Goal: Transaction & Acquisition: Download file/media

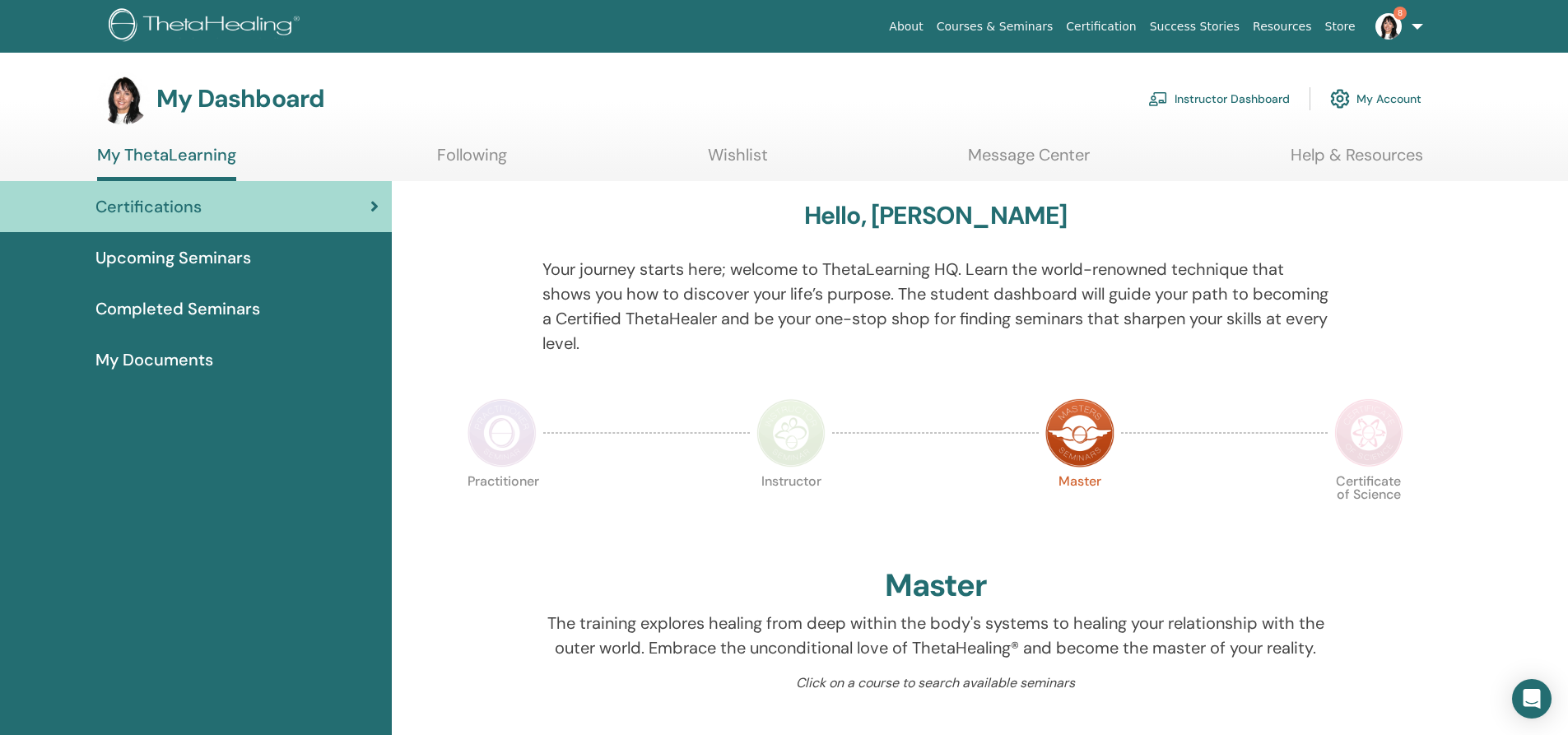
click at [1232, 99] on link "Instructor Dashboard" at bounding box center [1218, 98] width 141 height 36
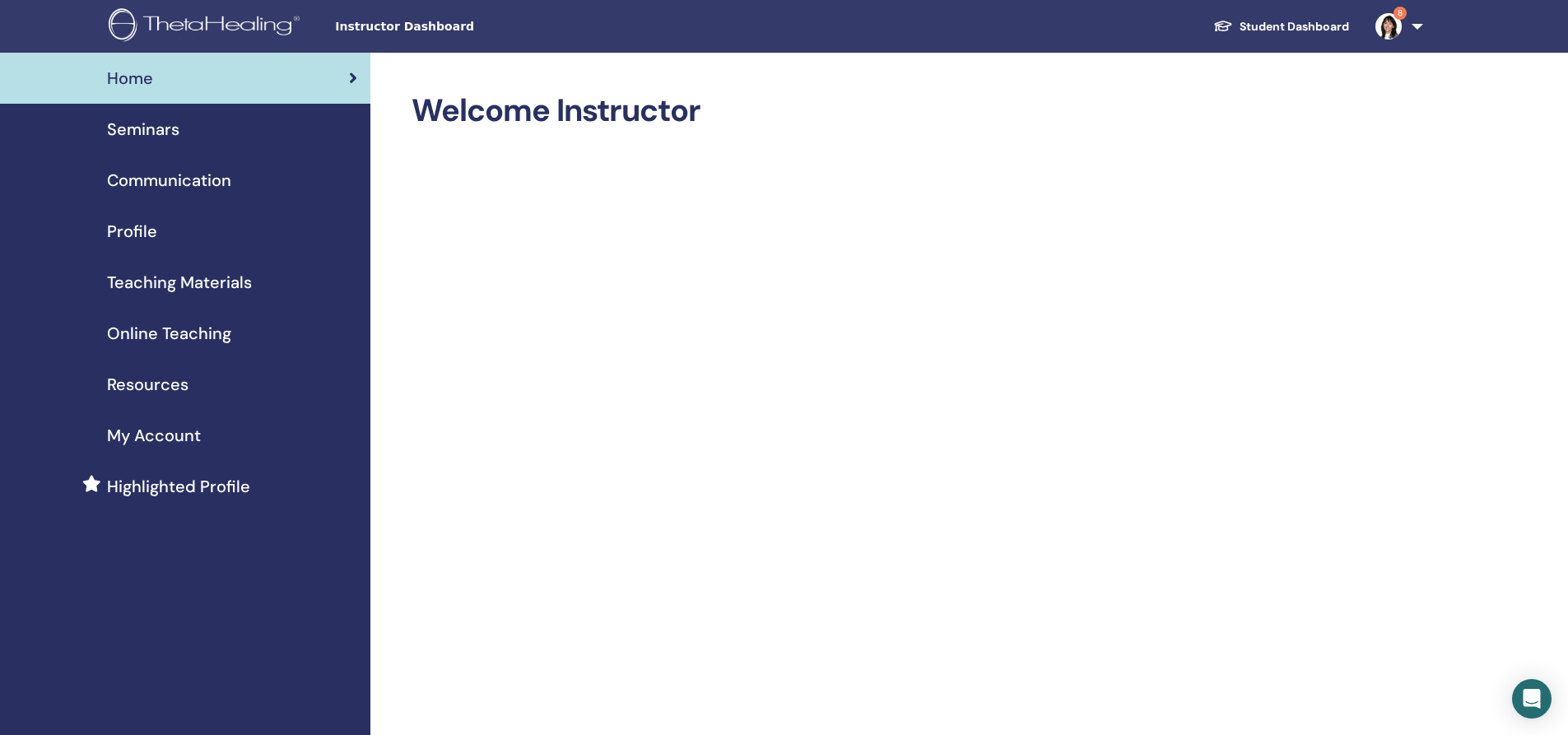
click at [143, 131] on span "Seminars" at bounding box center [143, 130] width 73 height 25
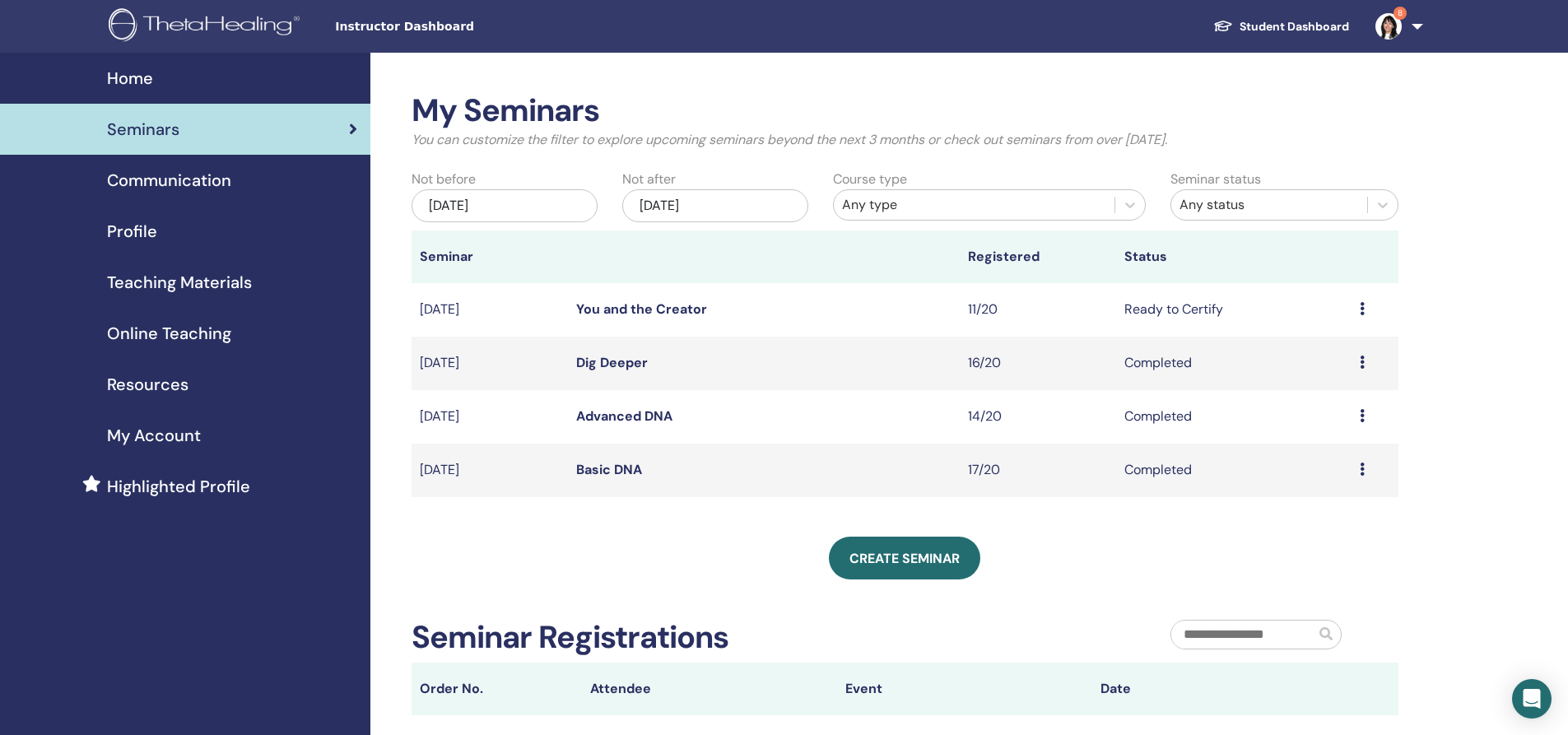
click at [172, 280] on span "Teaching Materials" at bounding box center [179, 283] width 145 height 25
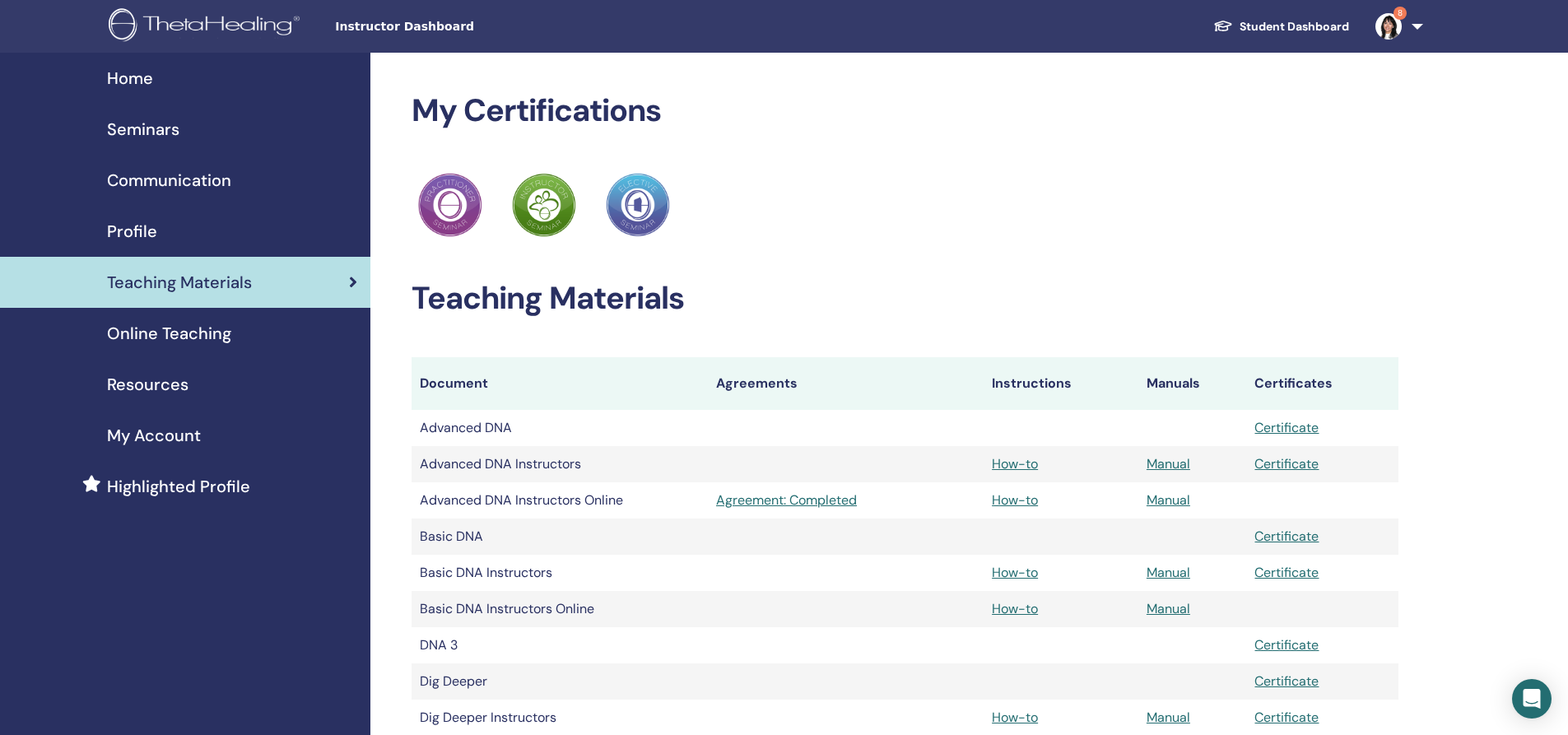
click at [123, 75] on span "Home" at bounding box center [130, 79] width 46 height 25
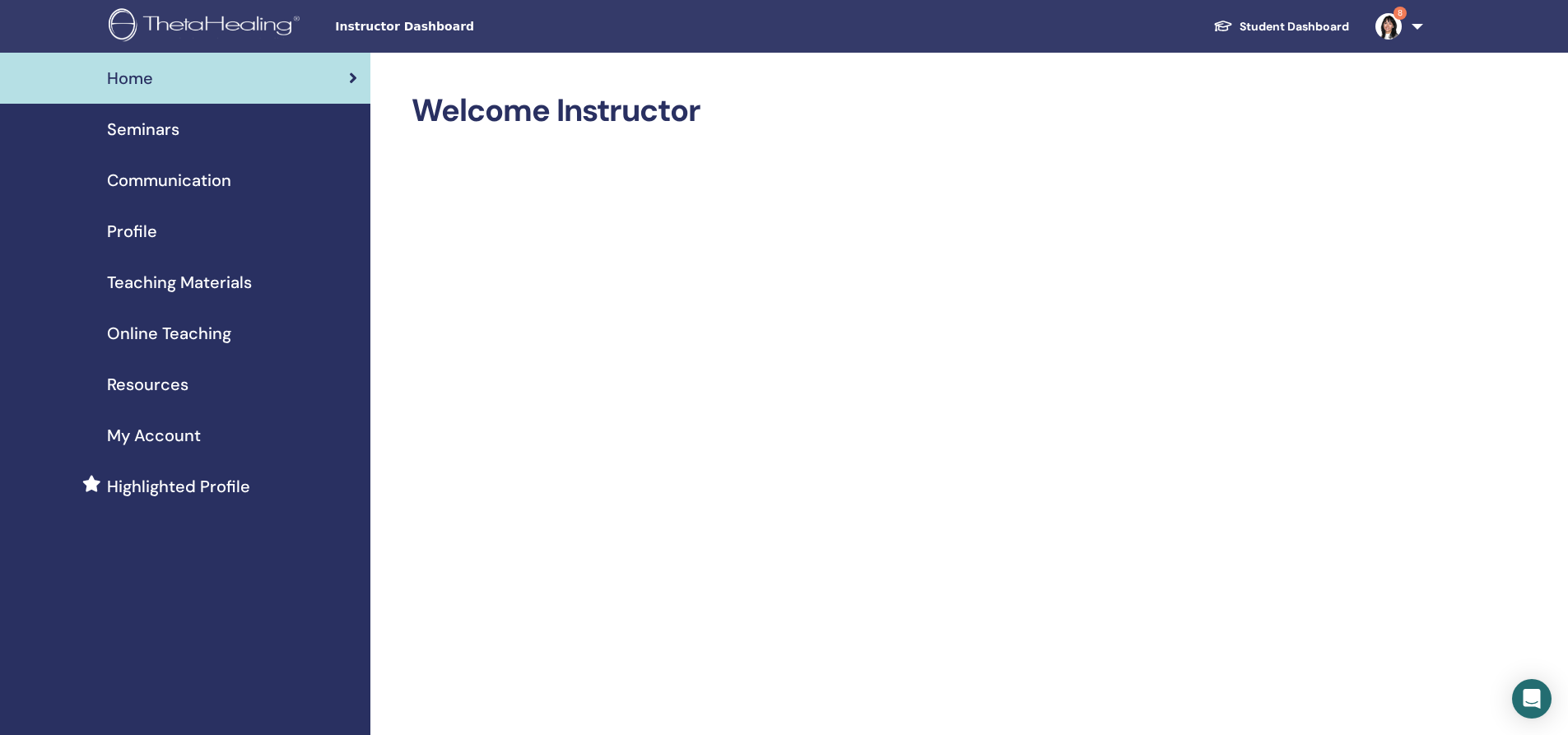
click at [1265, 25] on link "Student Dashboard" at bounding box center [1281, 27] width 162 height 30
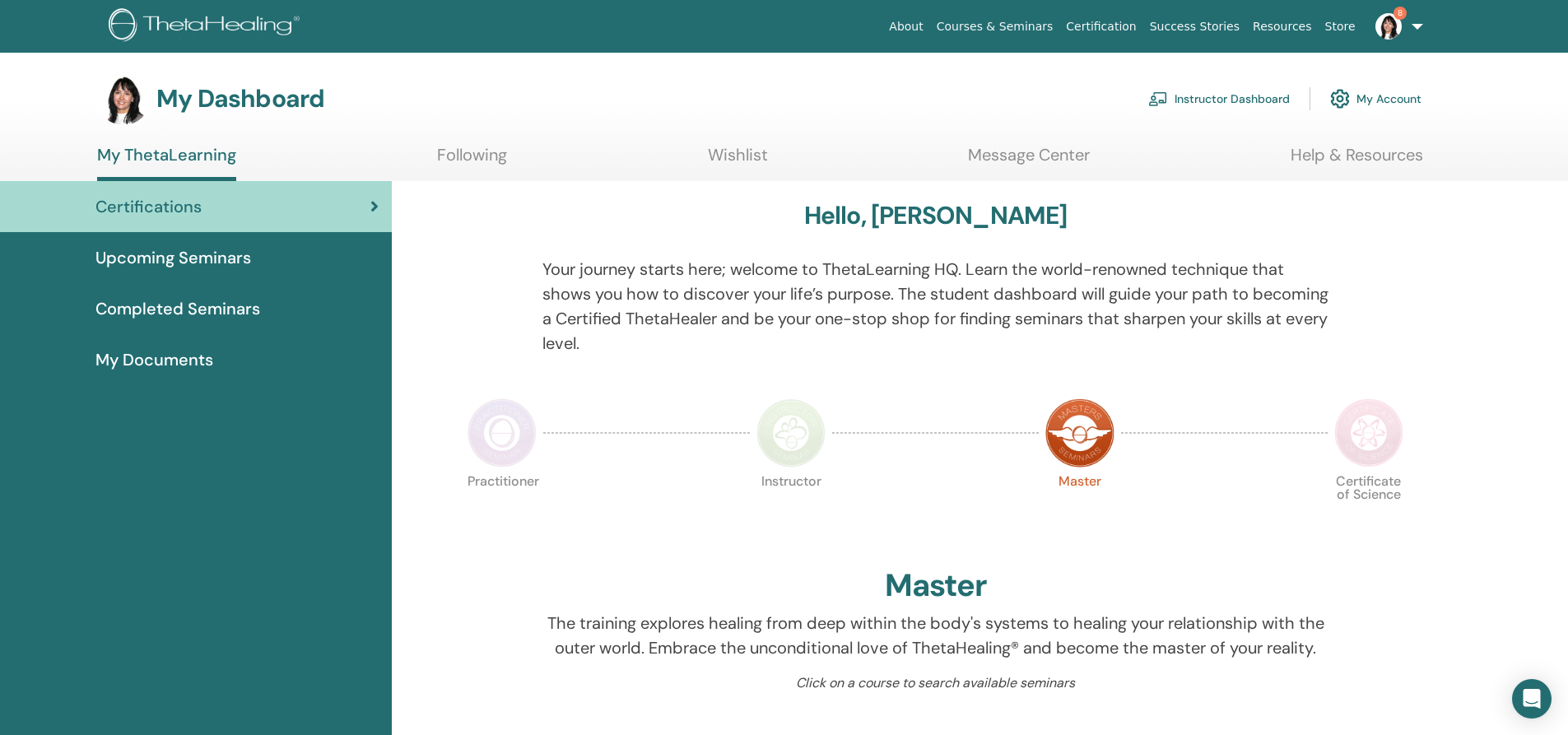
click at [140, 359] on span "My Documents" at bounding box center [154, 360] width 118 height 25
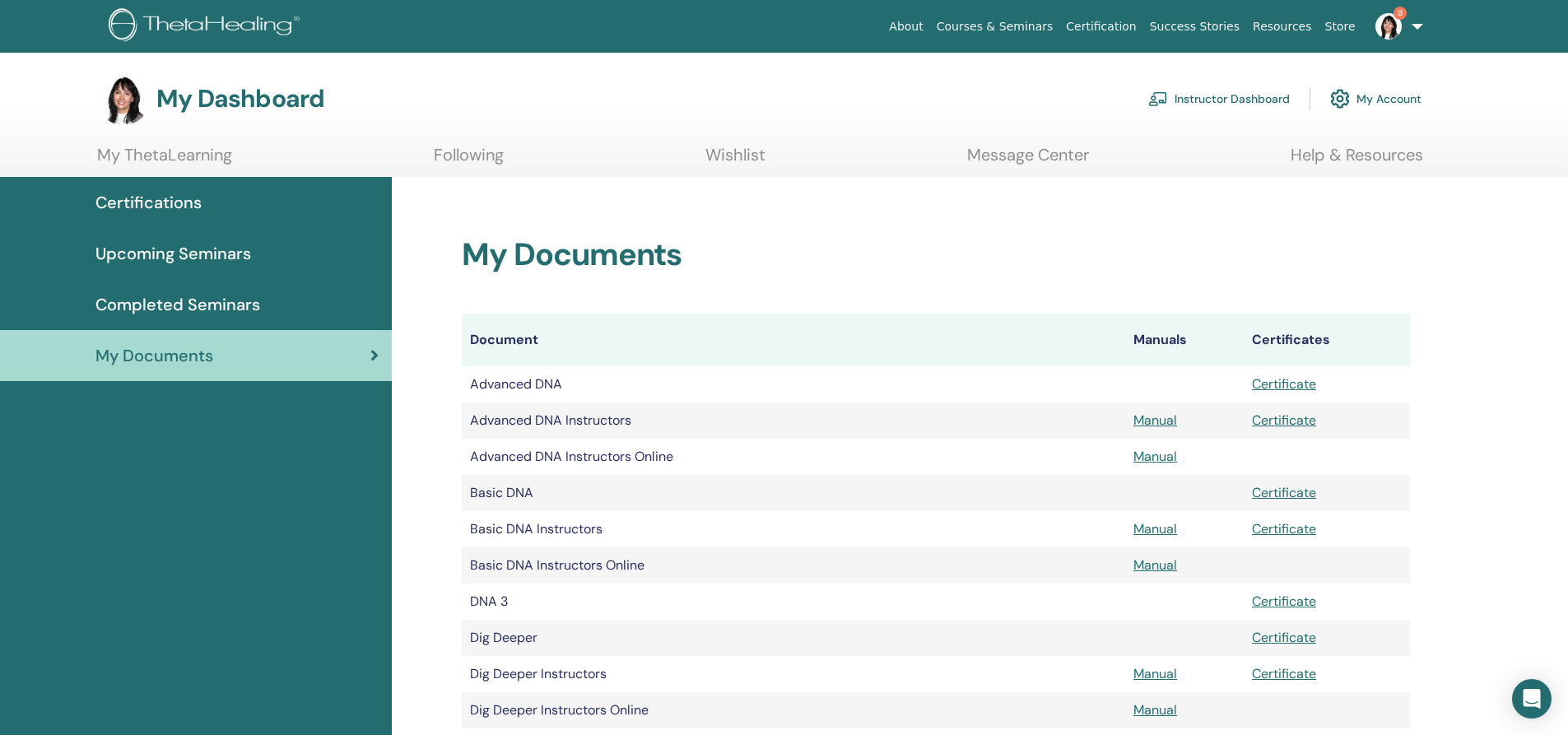
click at [1293, 20] on link "Resources" at bounding box center [1282, 27] width 73 height 30
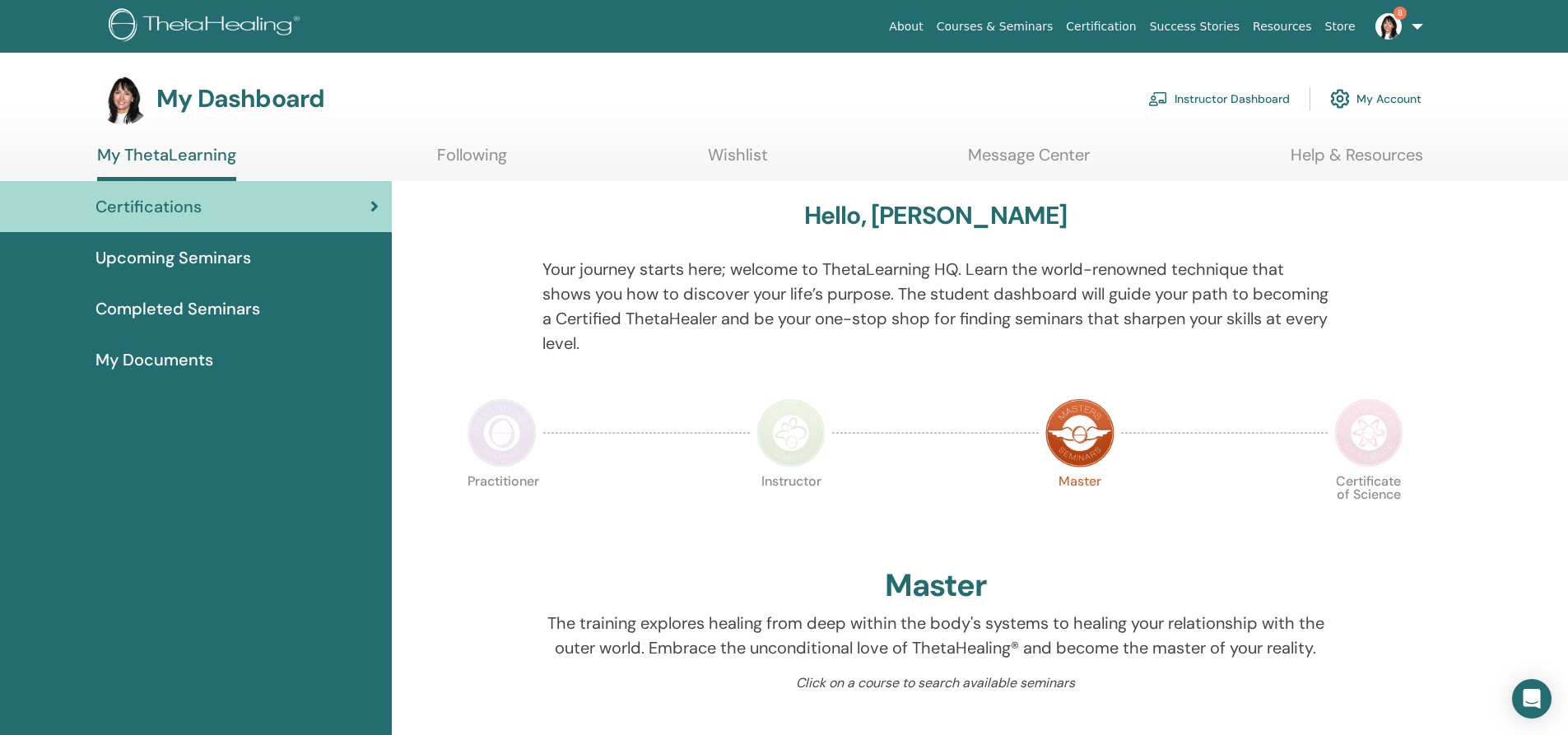
click at [1337, 150] on link "Help & Resources" at bounding box center [1356, 161] width 132 height 32
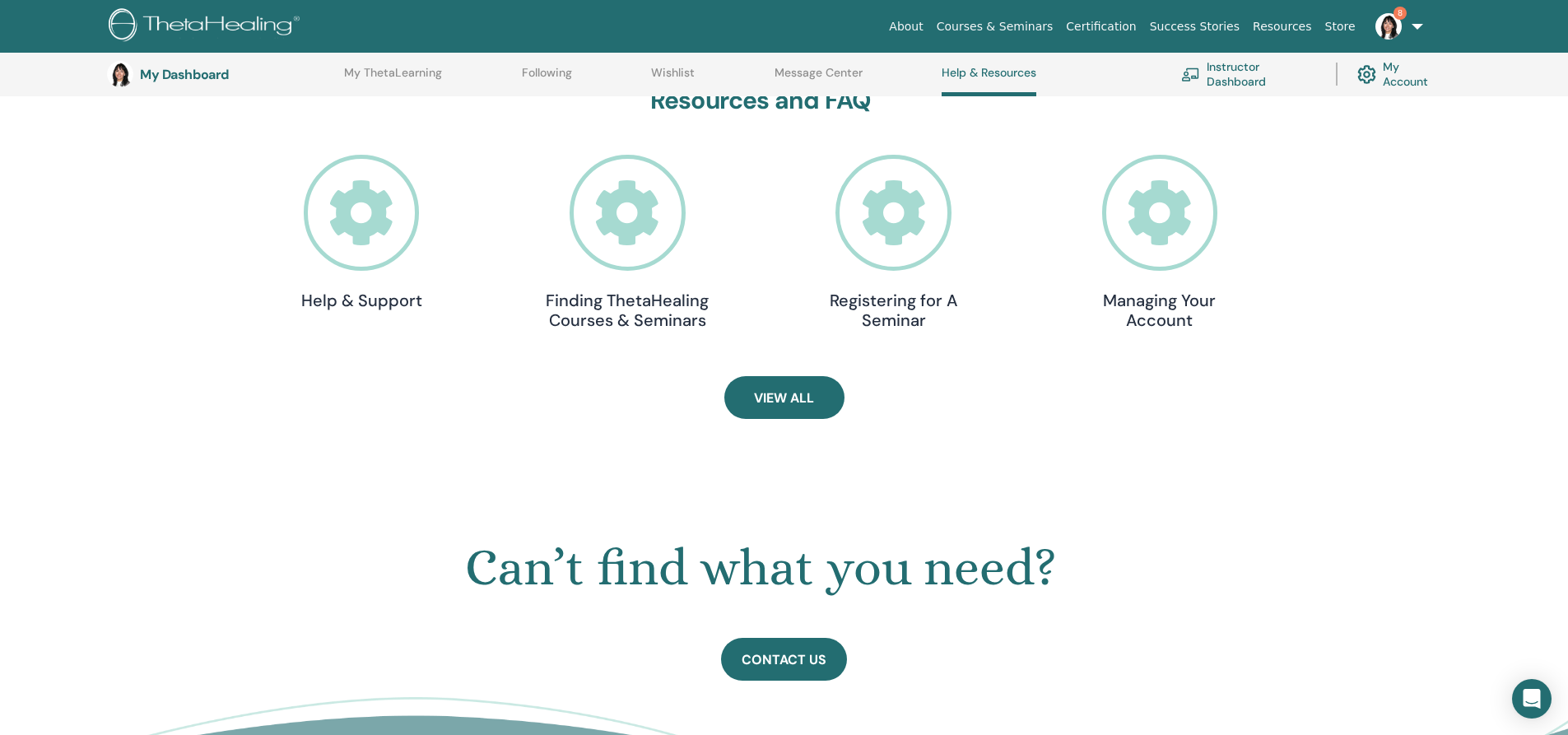
scroll to position [455, 0]
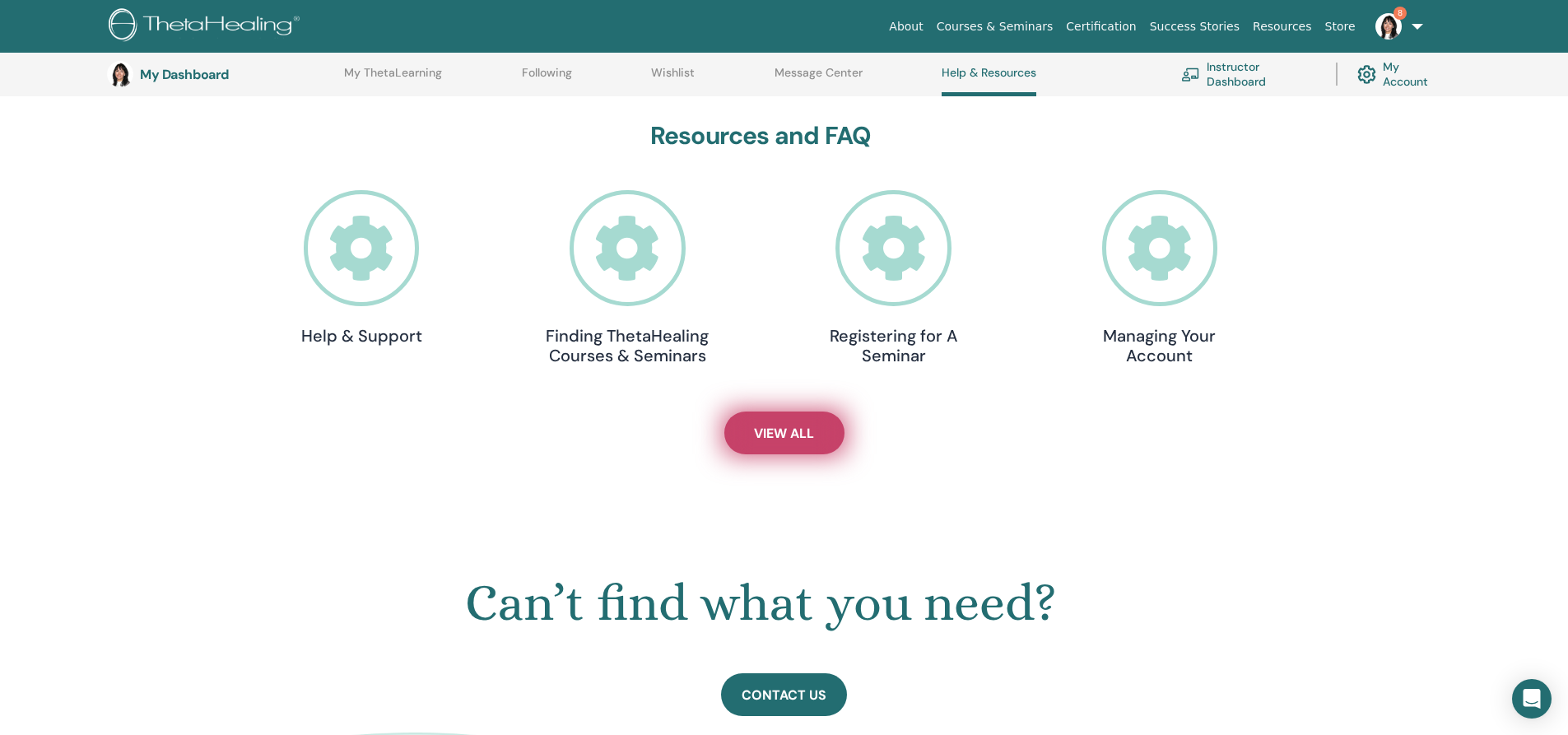
click at [795, 429] on span "View All" at bounding box center [784, 434] width 60 height 18
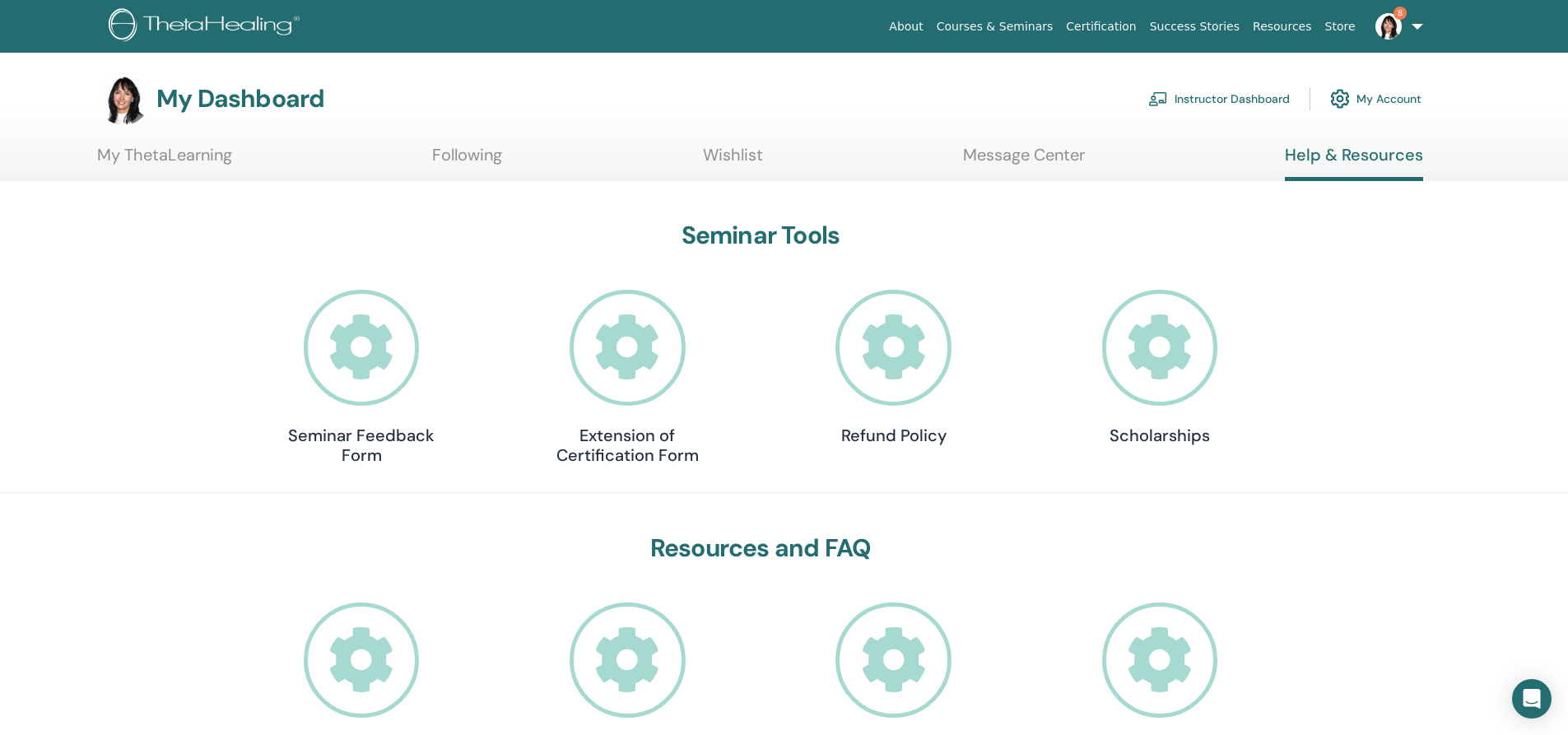
click at [171, 155] on link "My ThetaLearning" at bounding box center [164, 161] width 135 height 32
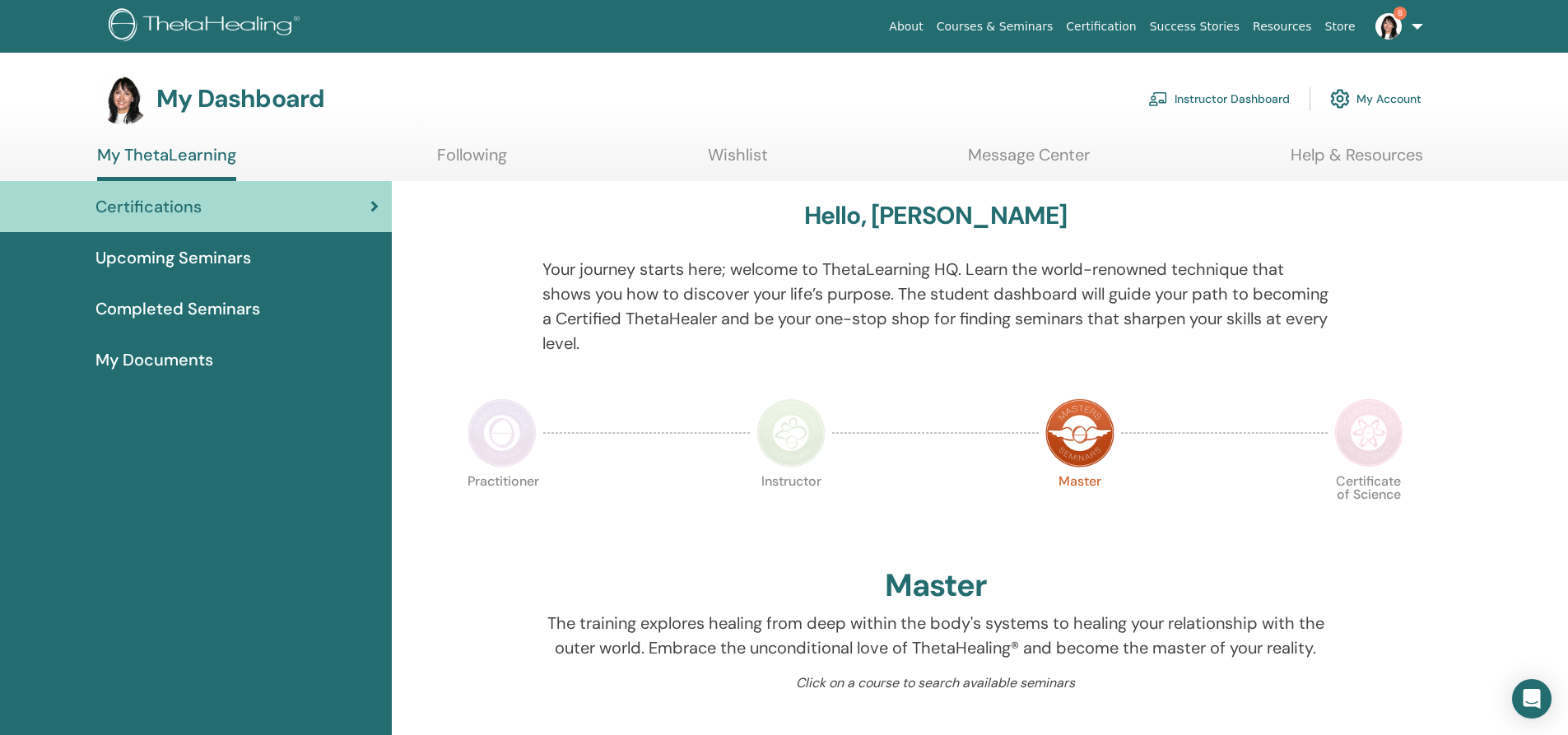
click at [1421, 27] on link "8" at bounding box center [1396, 26] width 68 height 53
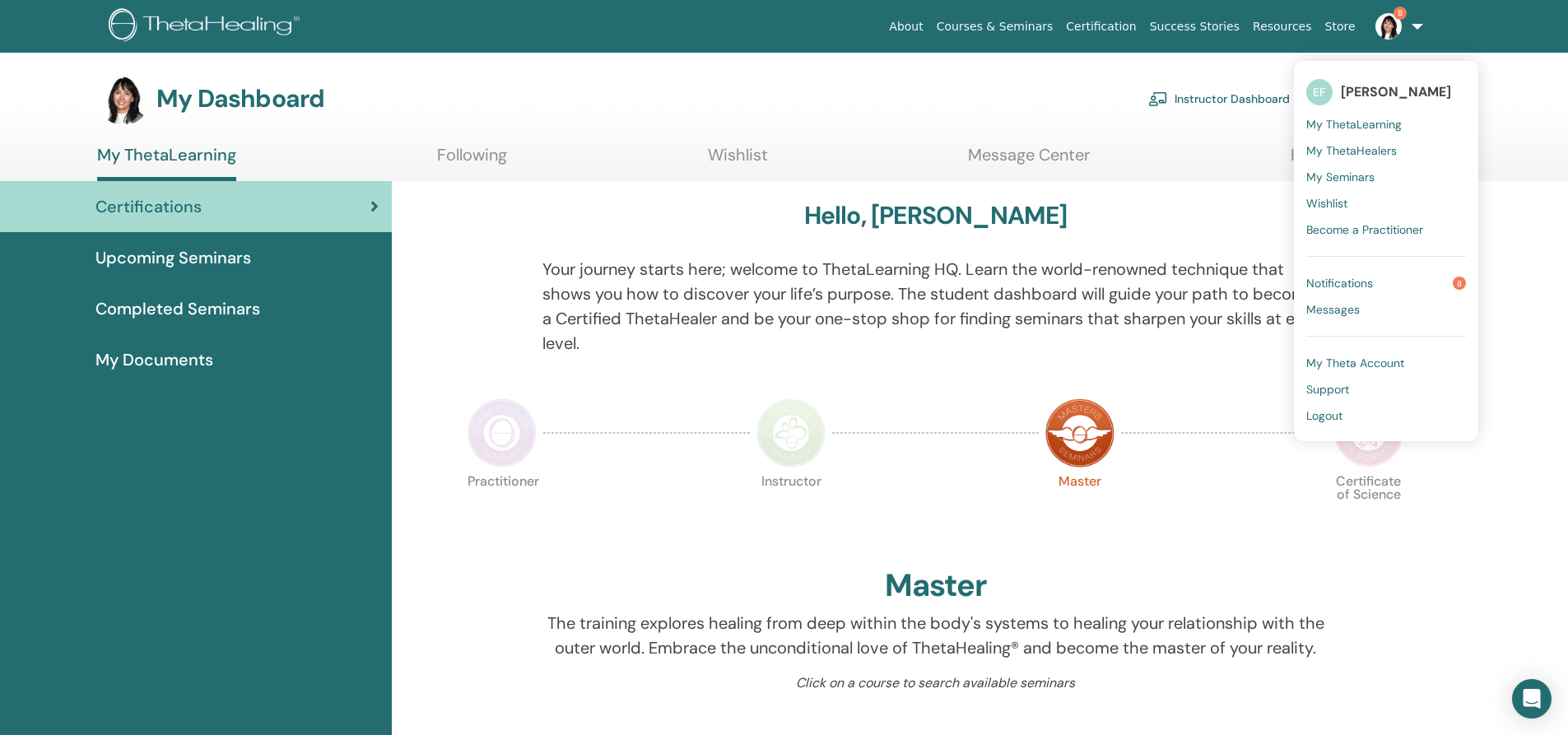
click at [1000, 80] on div "My Dashboard Instructor Dashboard My Account" at bounding box center [759, 99] width 1325 height 53
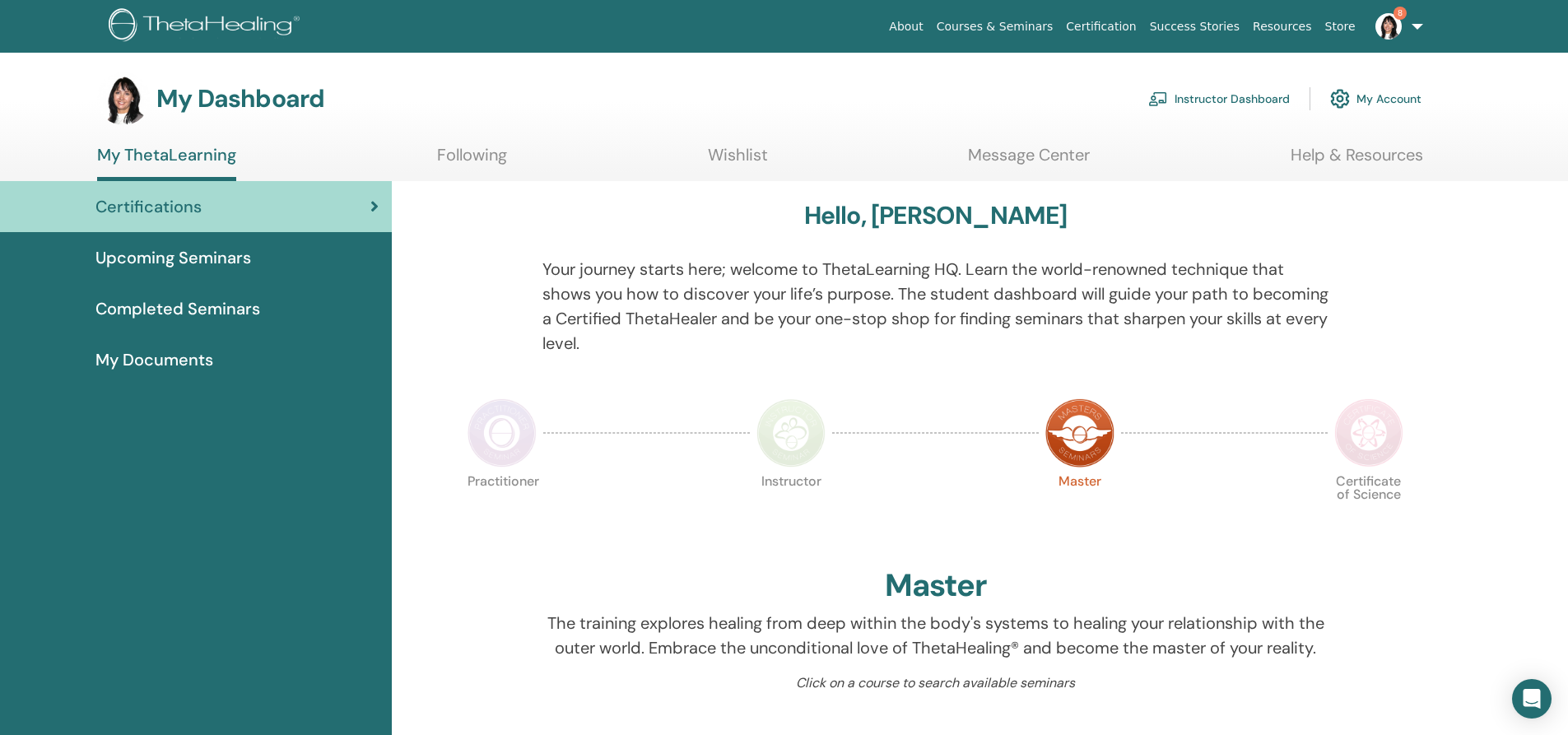
click at [1211, 97] on link "Instructor Dashboard" at bounding box center [1218, 98] width 141 height 36
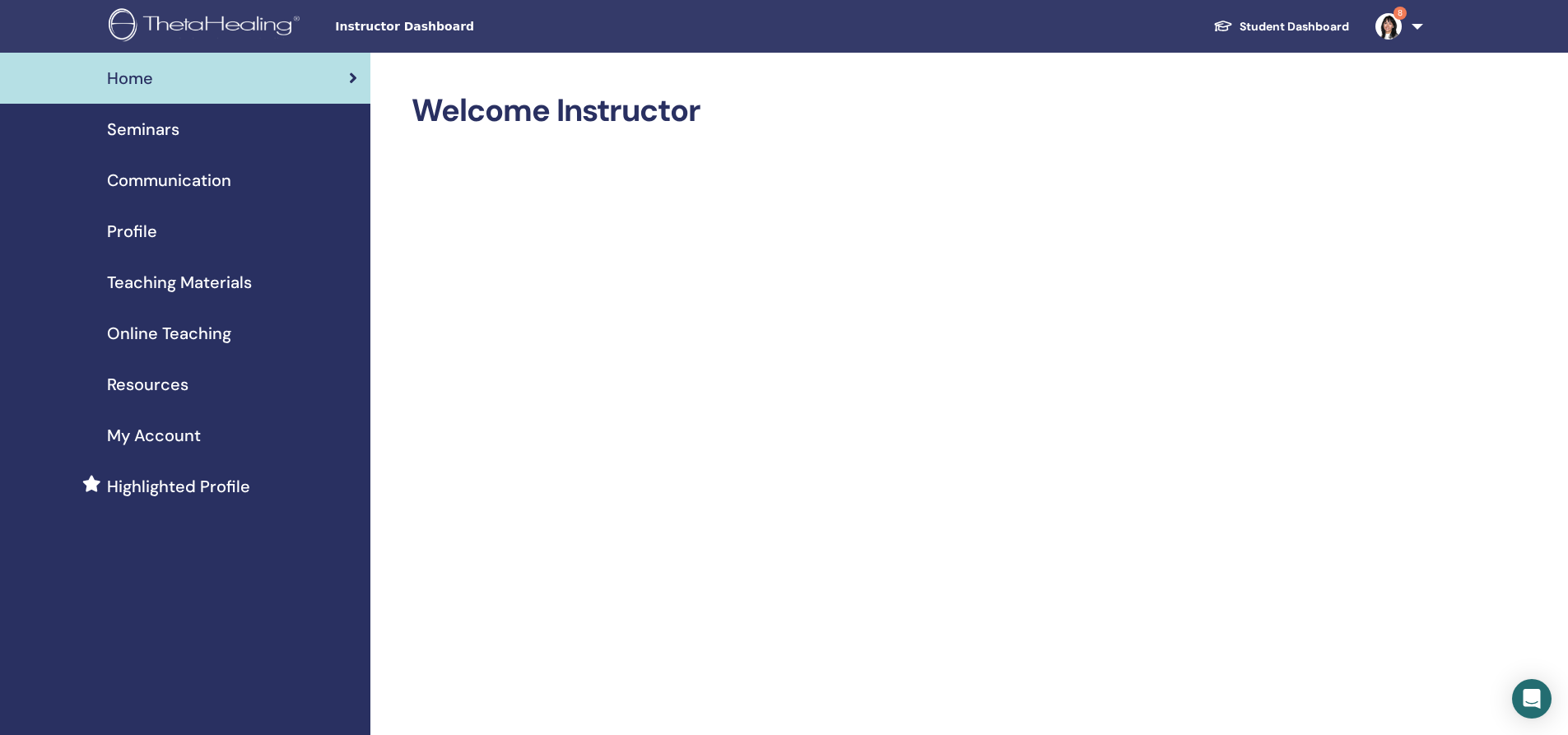
click at [157, 379] on span "Resources" at bounding box center [147, 385] width 81 height 25
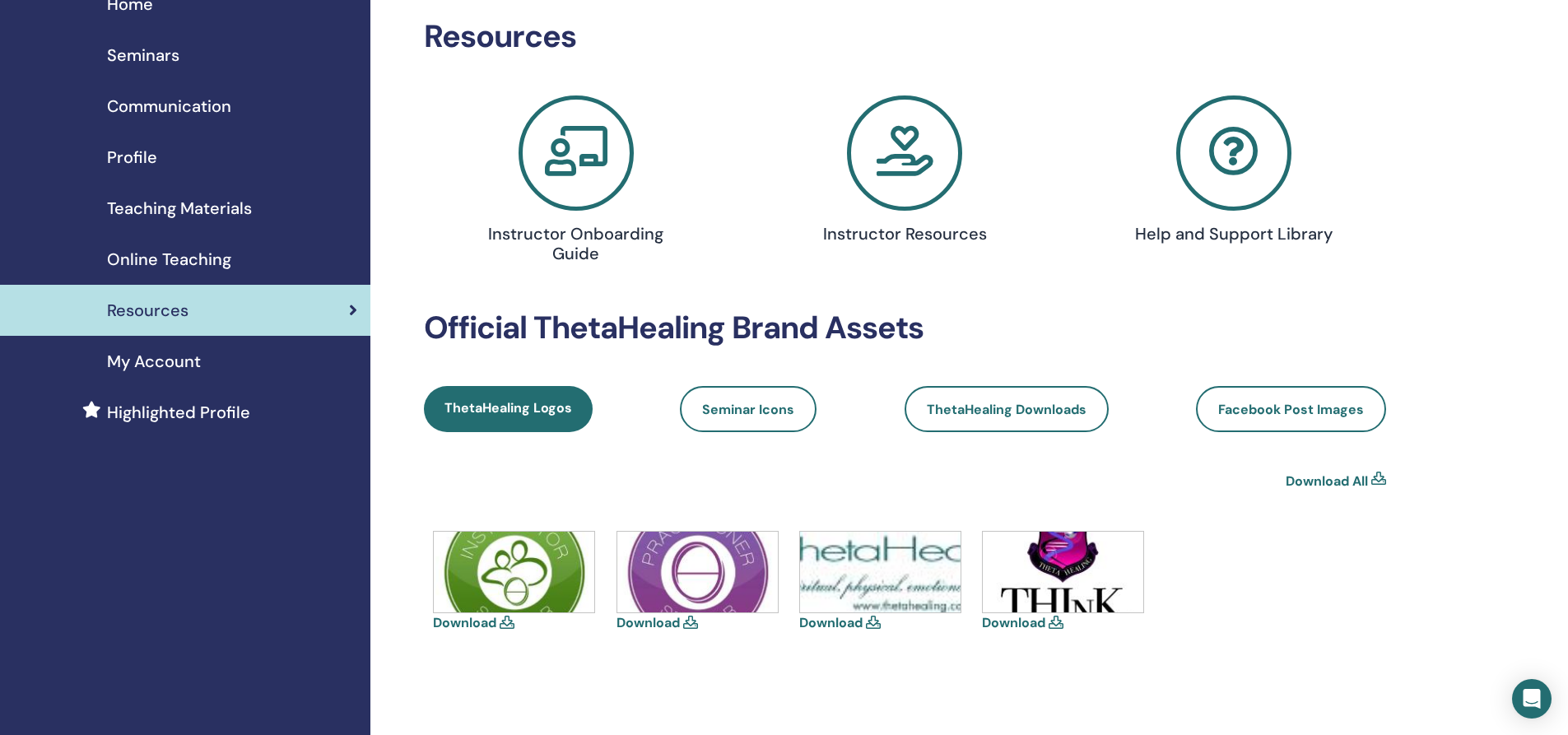
scroll to position [165, 0]
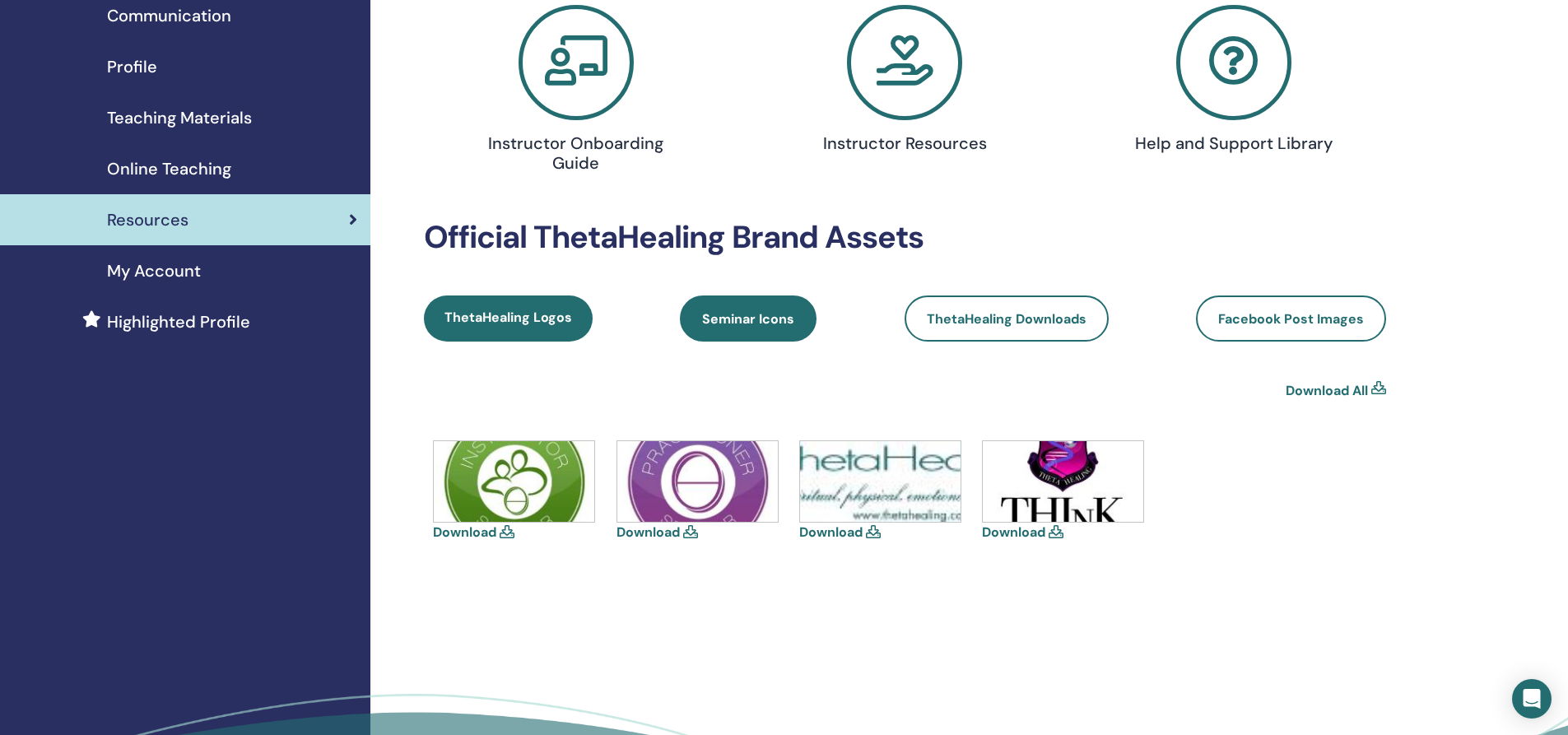
click at [746, 316] on span "Seminar Icons" at bounding box center [748, 319] width 92 height 18
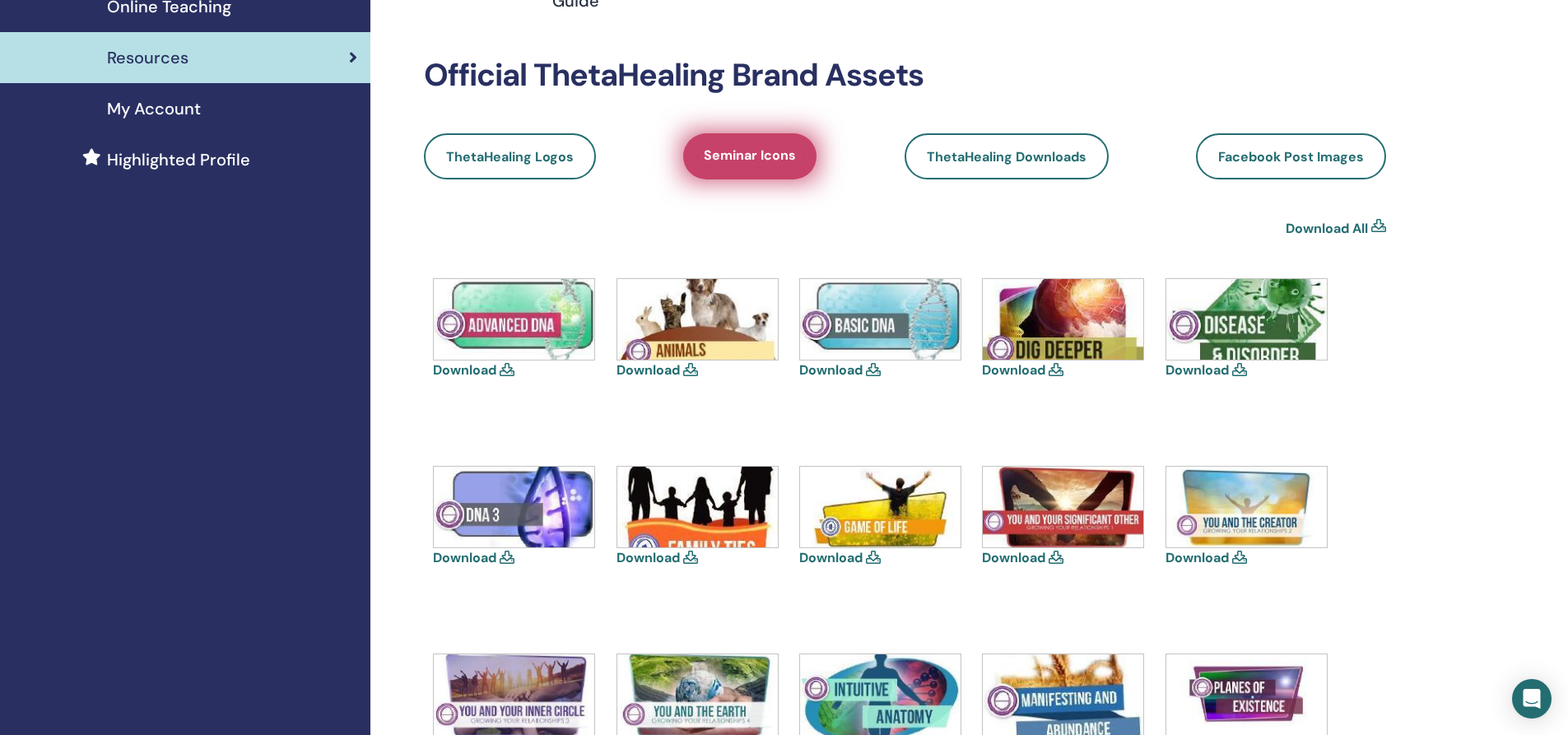
scroll to position [329, 0]
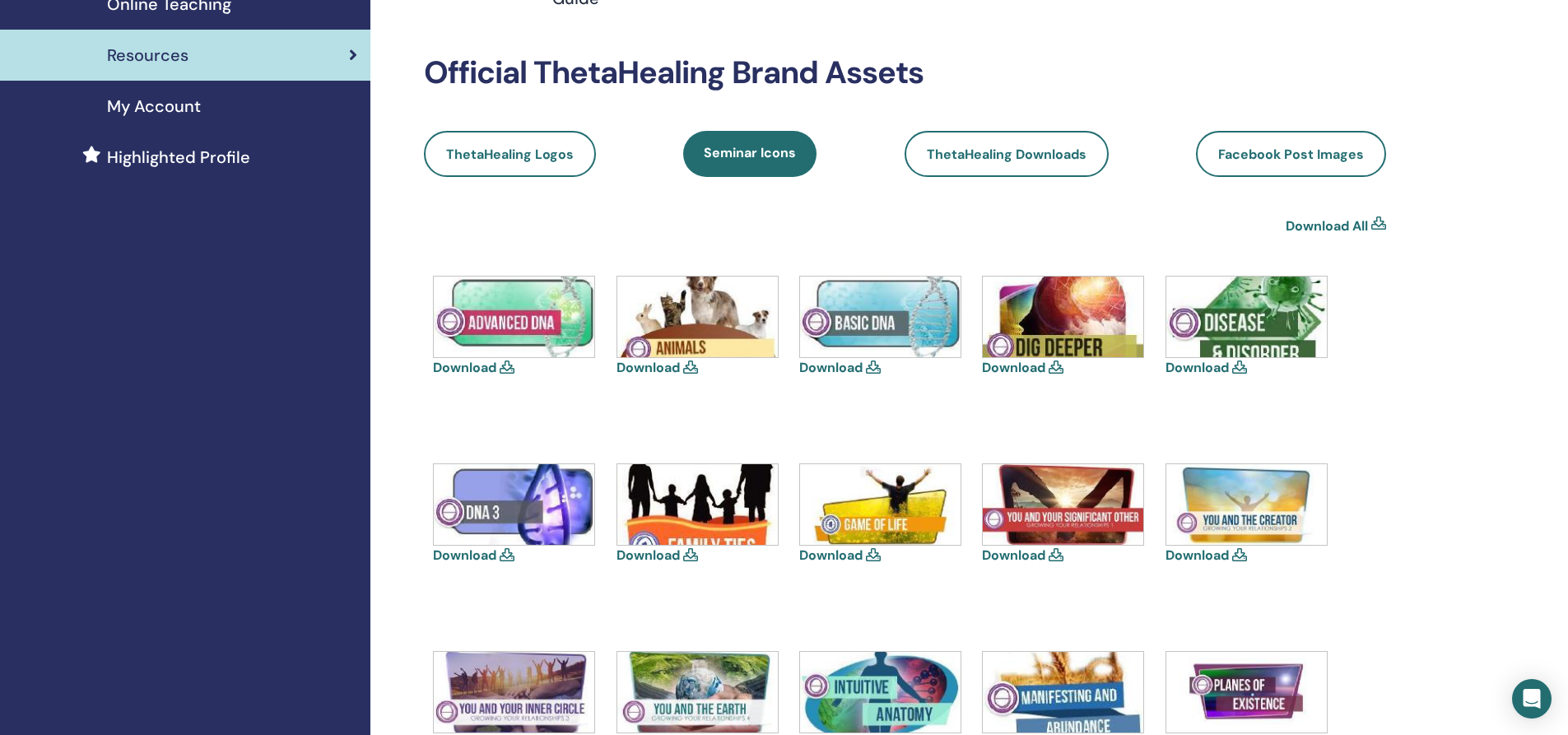
click at [455, 362] on link "Download" at bounding box center [464, 368] width 64 height 18
click at [832, 366] on link "Download" at bounding box center [831, 368] width 64 height 18
click at [1023, 369] on link "Download" at bounding box center [1014, 368] width 64 height 18
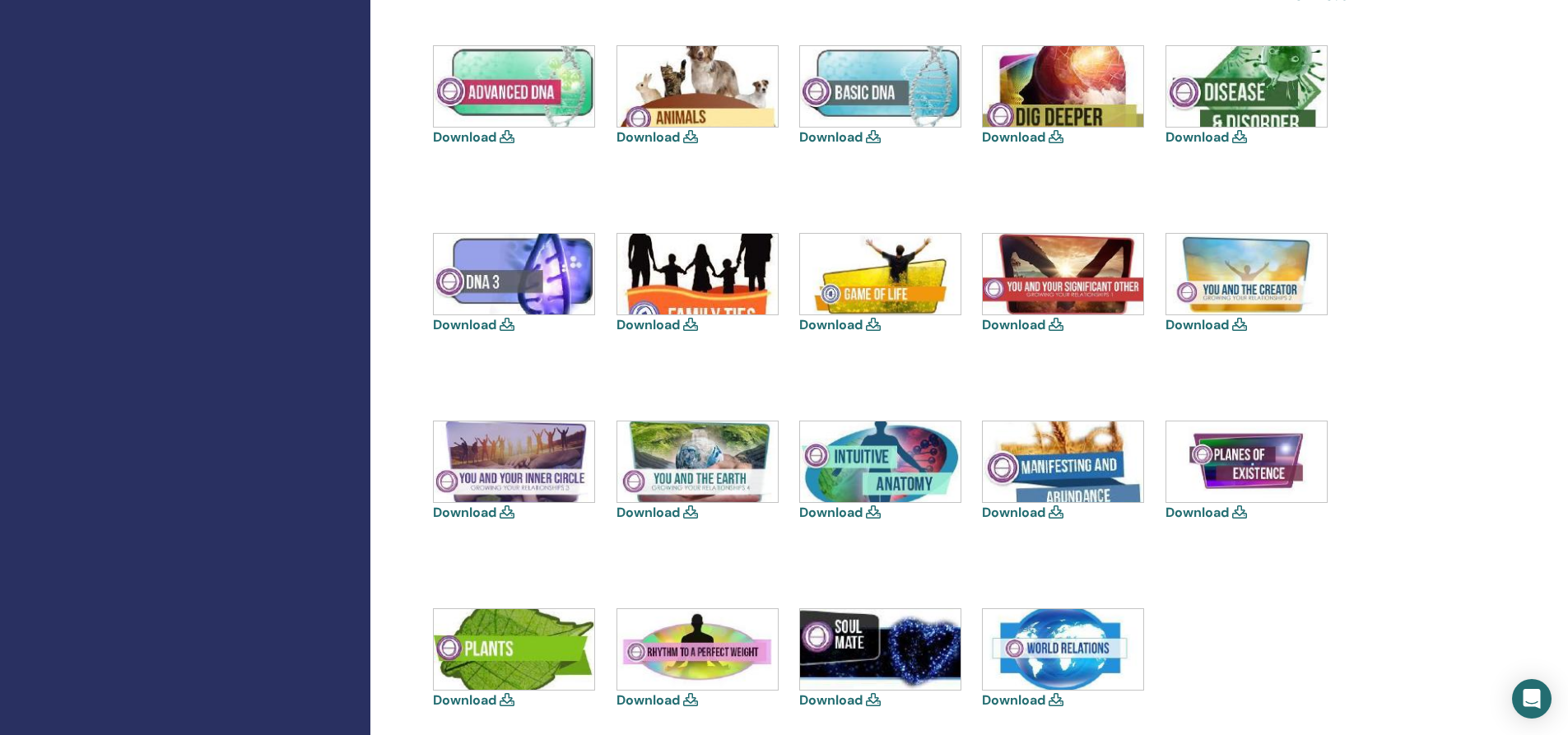
scroll to position [577, 0]
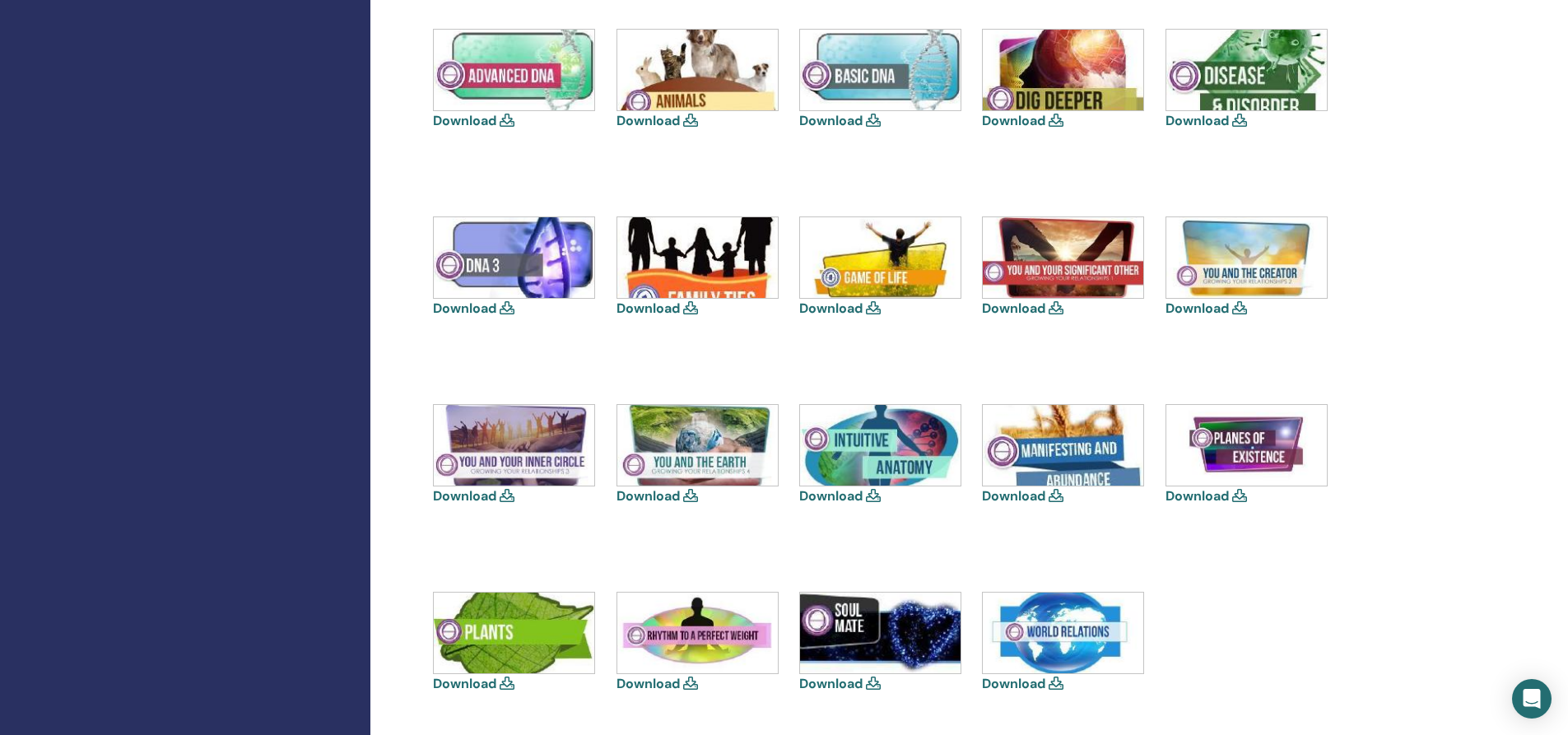
click at [1019, 310] on link "Download" at bounding box center [1014, 308] width 64 height 18
click at [1209, 306] on link "Download" at bounding box center [1197, 308] width 64 height 18
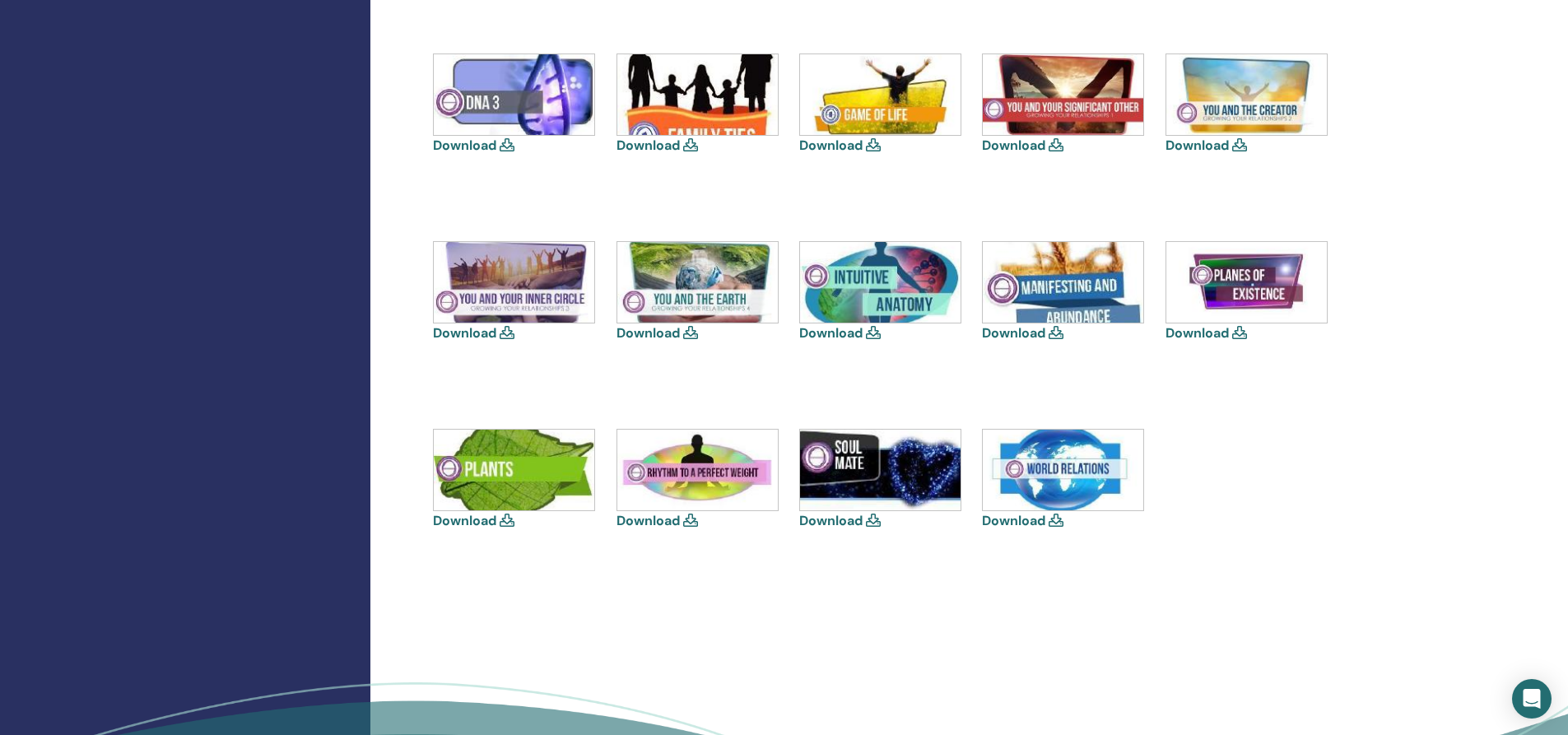
scroll to position [741, 0]
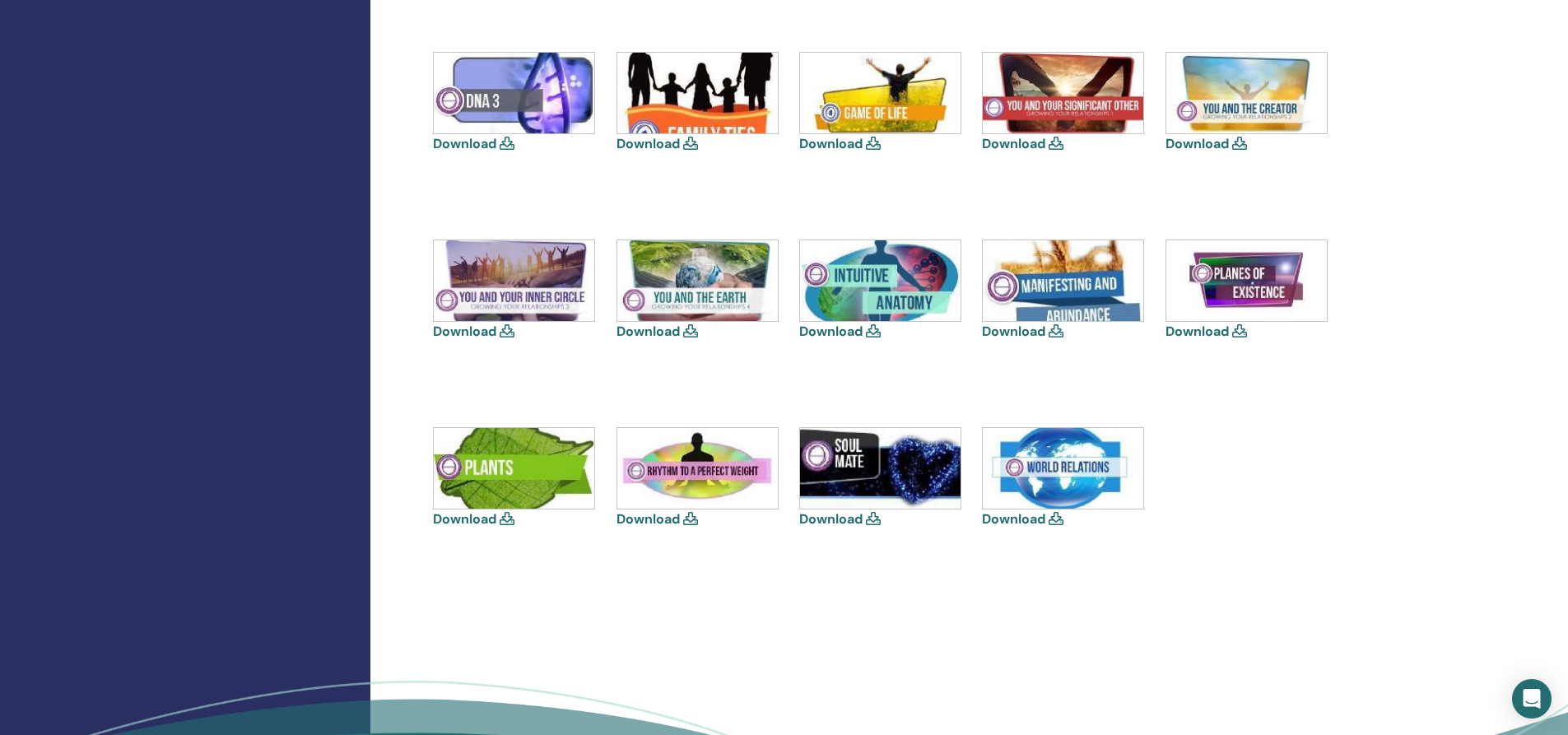
click at [453, 330] on link "Download" at bounding box center [464, 332] width 64 height 18
click at [1017, 329] on link "Download" at bounding box center [1014, 332] width 64 height 18
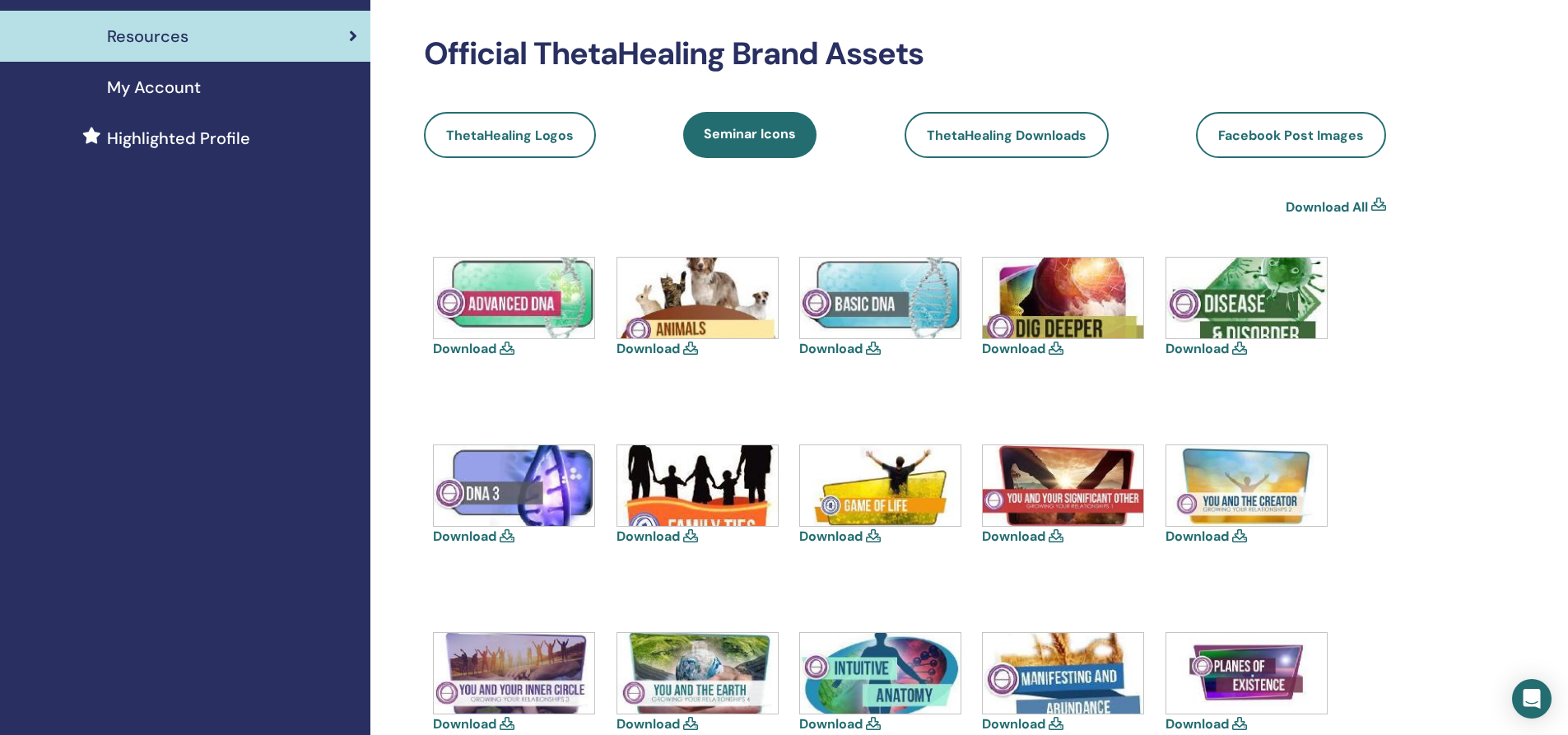
scroll to position [329, 0]
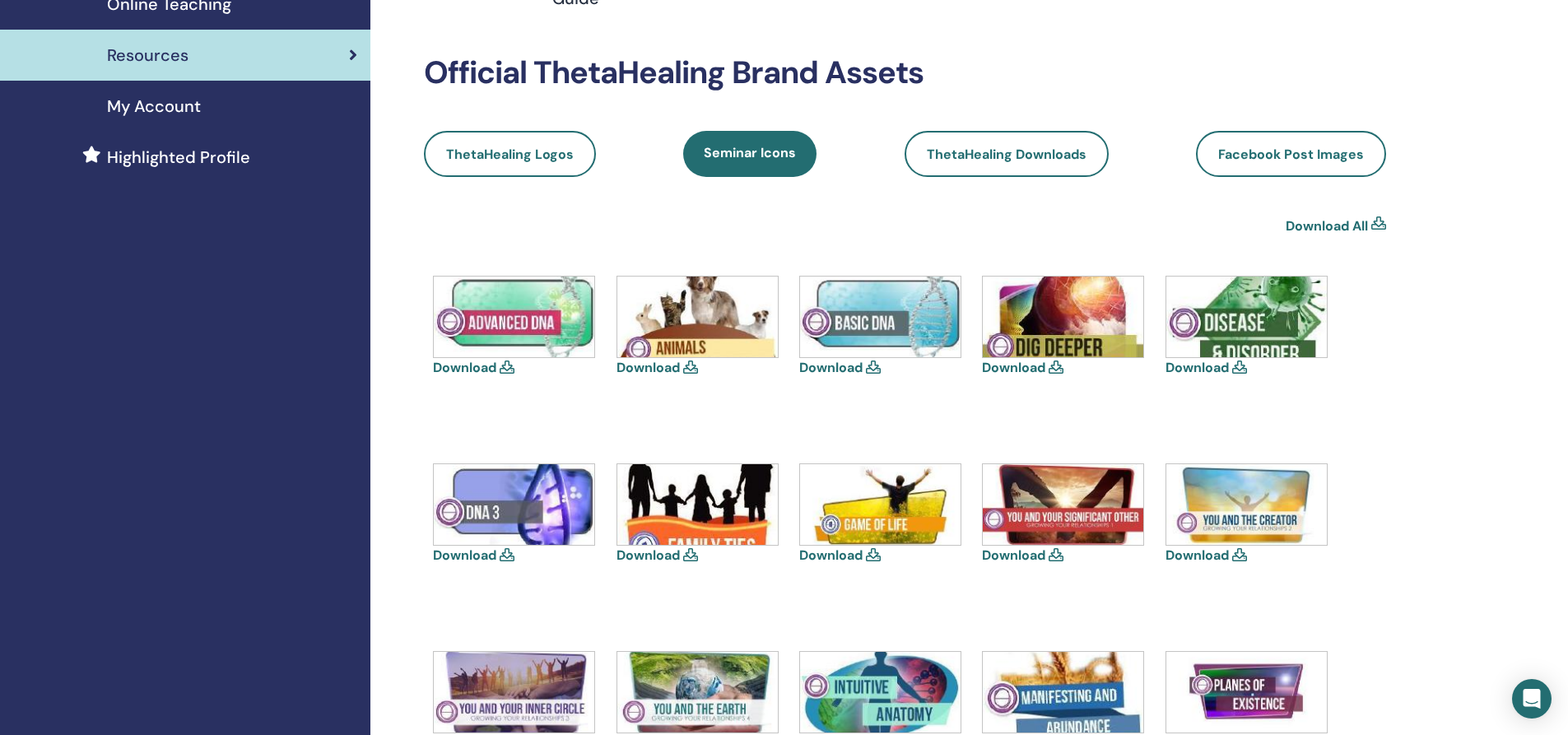
click at [1349, 224] on link "Download All" at bounding box center [1327, 227] width 82 height 20
click at [1023, 152] on span "ThetaHealing Downloads" at bounding box center [1007, 154] width 160 height 18
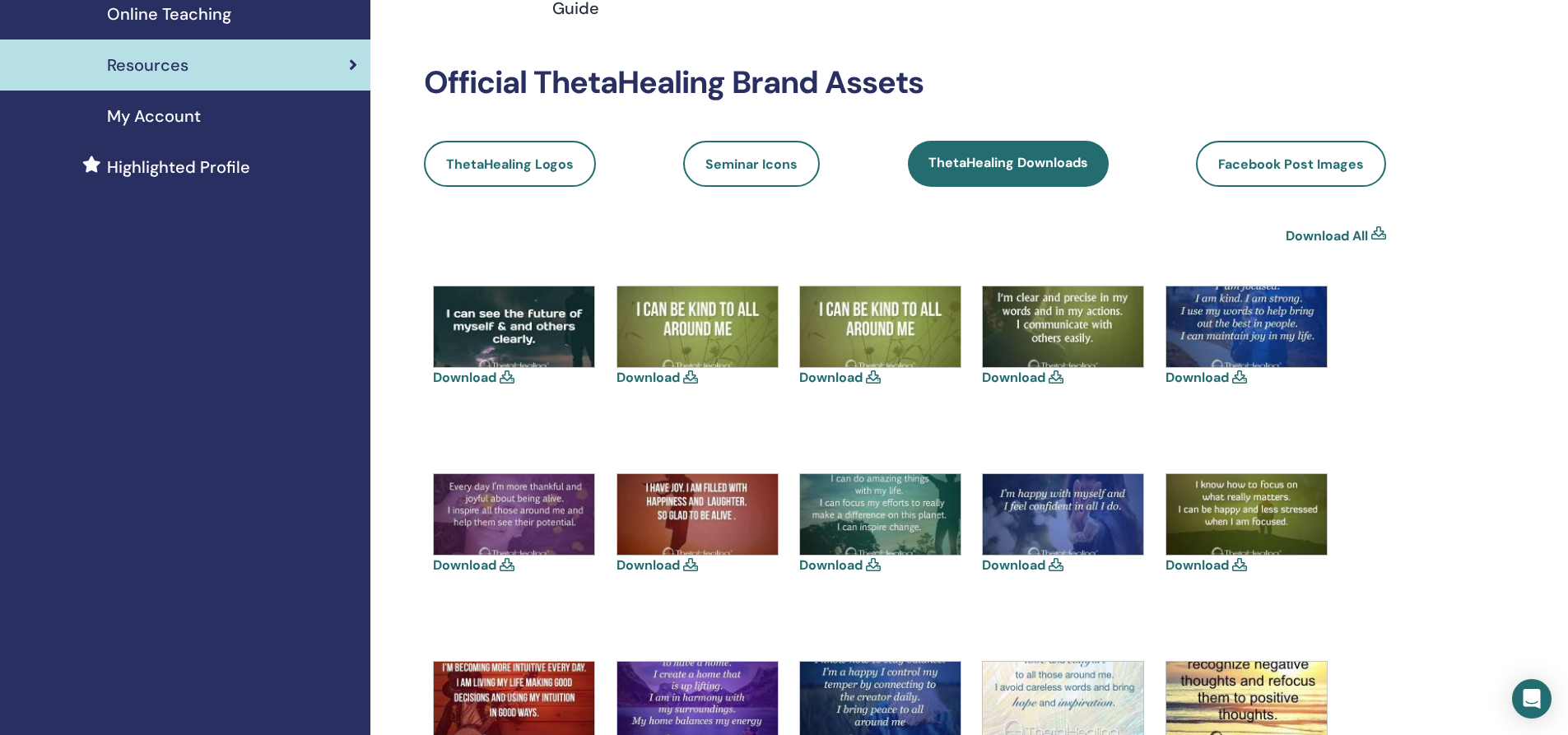
scroll to position [247, 0]
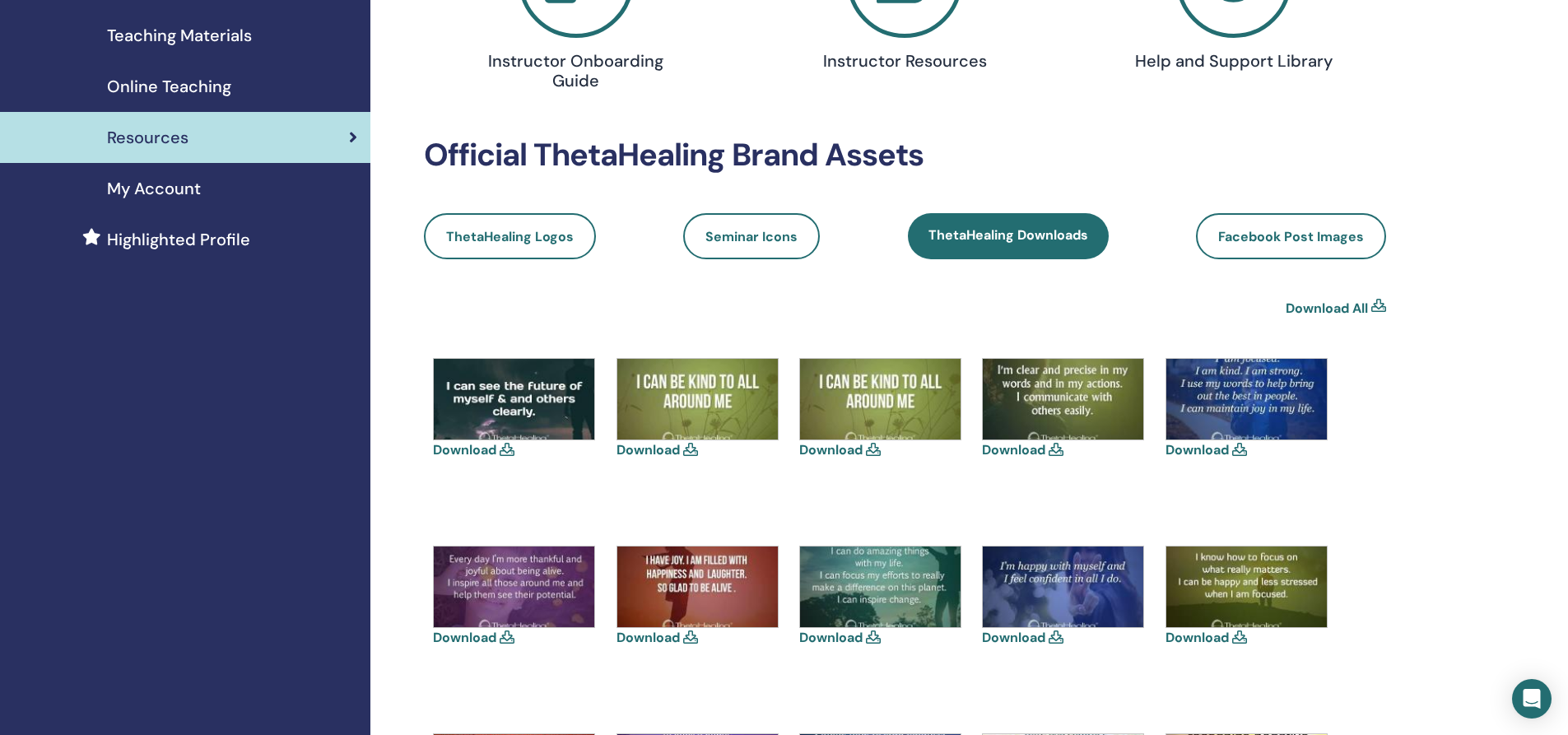
click at [1322, 305] on link "Download All" at bounding box center [1327, 309] width 82 height 20
click at [1271, 235] on span "Facebook Post Images" at bounding box center [1291, 236] width 146 height 18
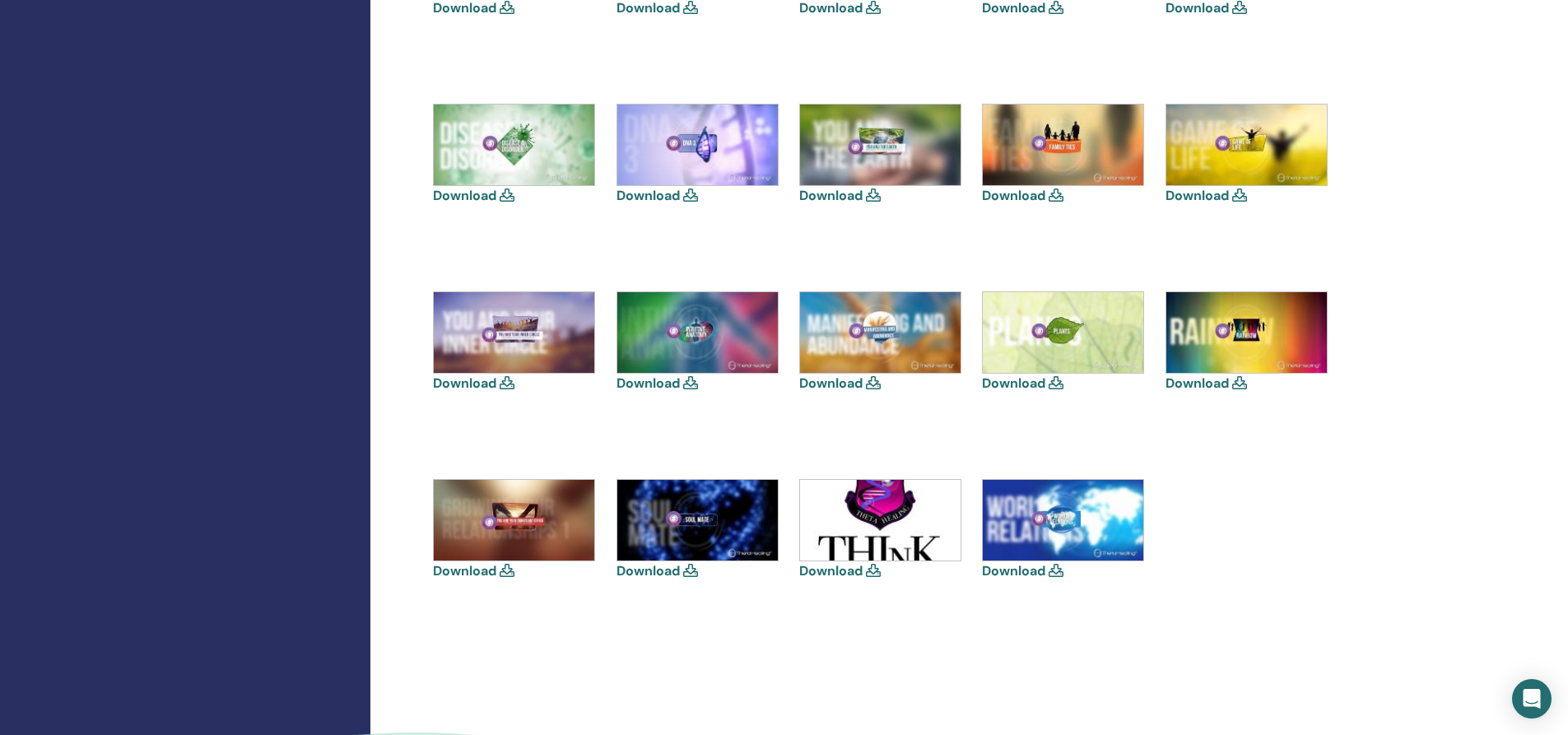
scroll to position [741, 0]
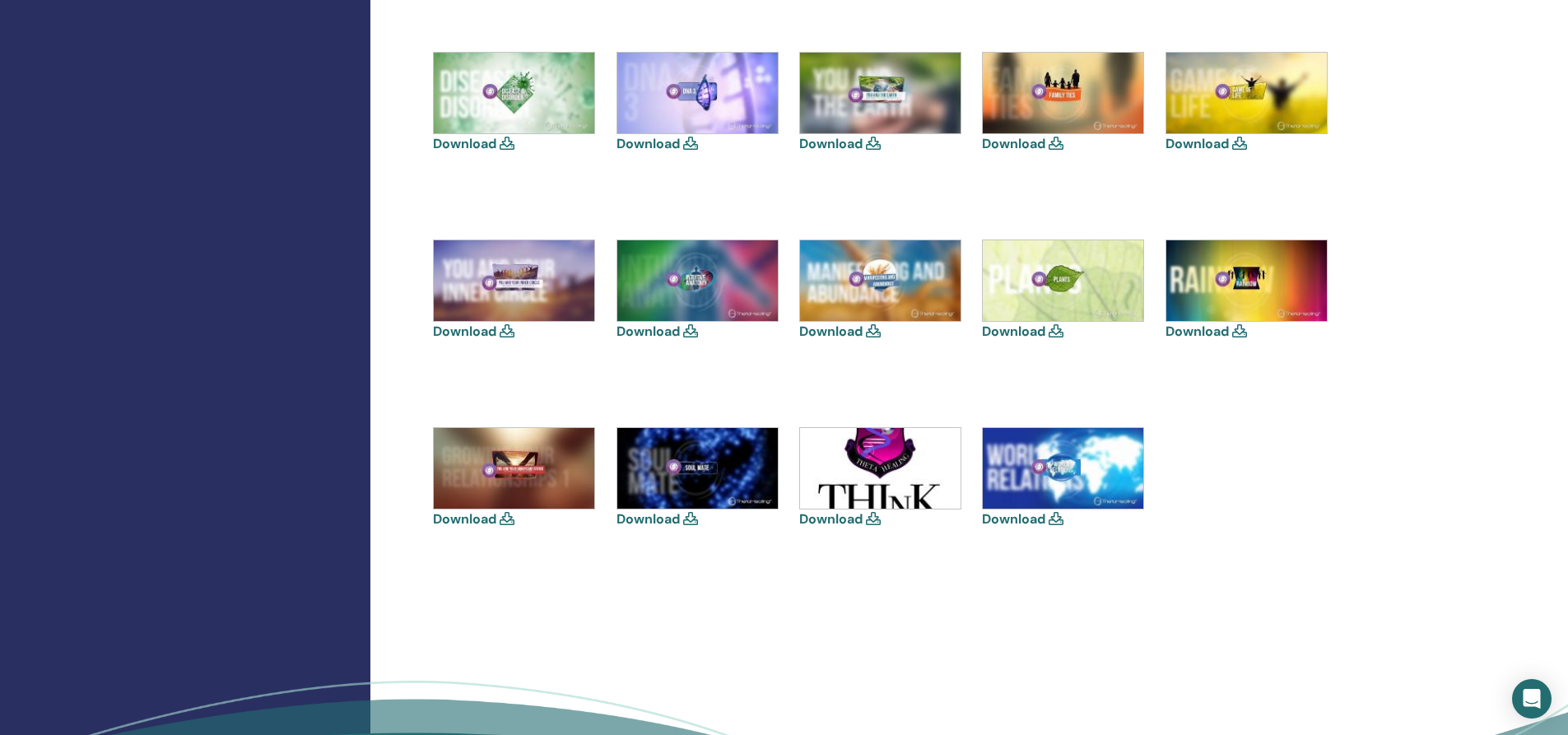
click at [1346, 643] on div "Resources Instructor Onboarding Guide Instructor Resources Help and Support Lib…" at bounding box center [959, 79] width 1176 height 1534
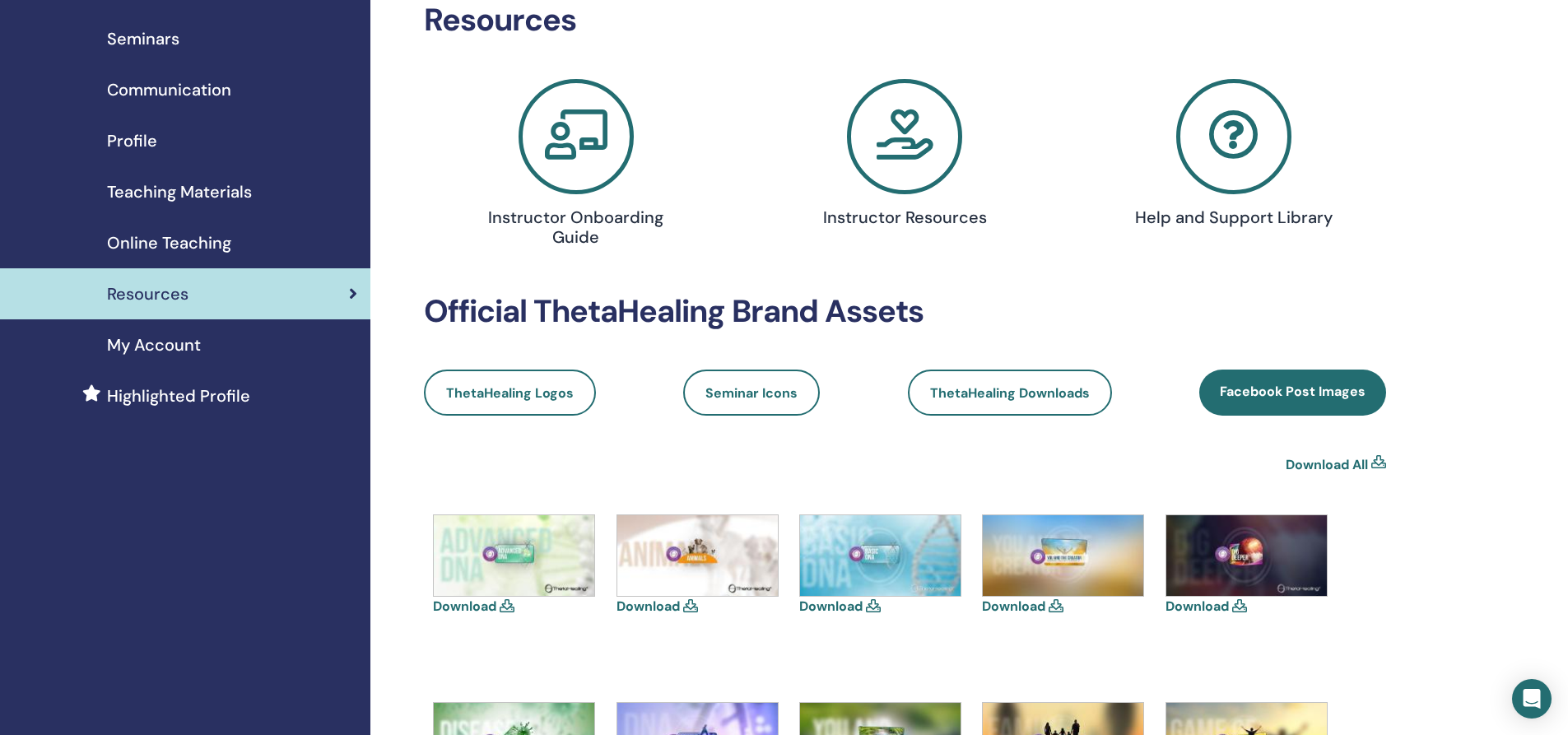
scroll to position [0, 0]
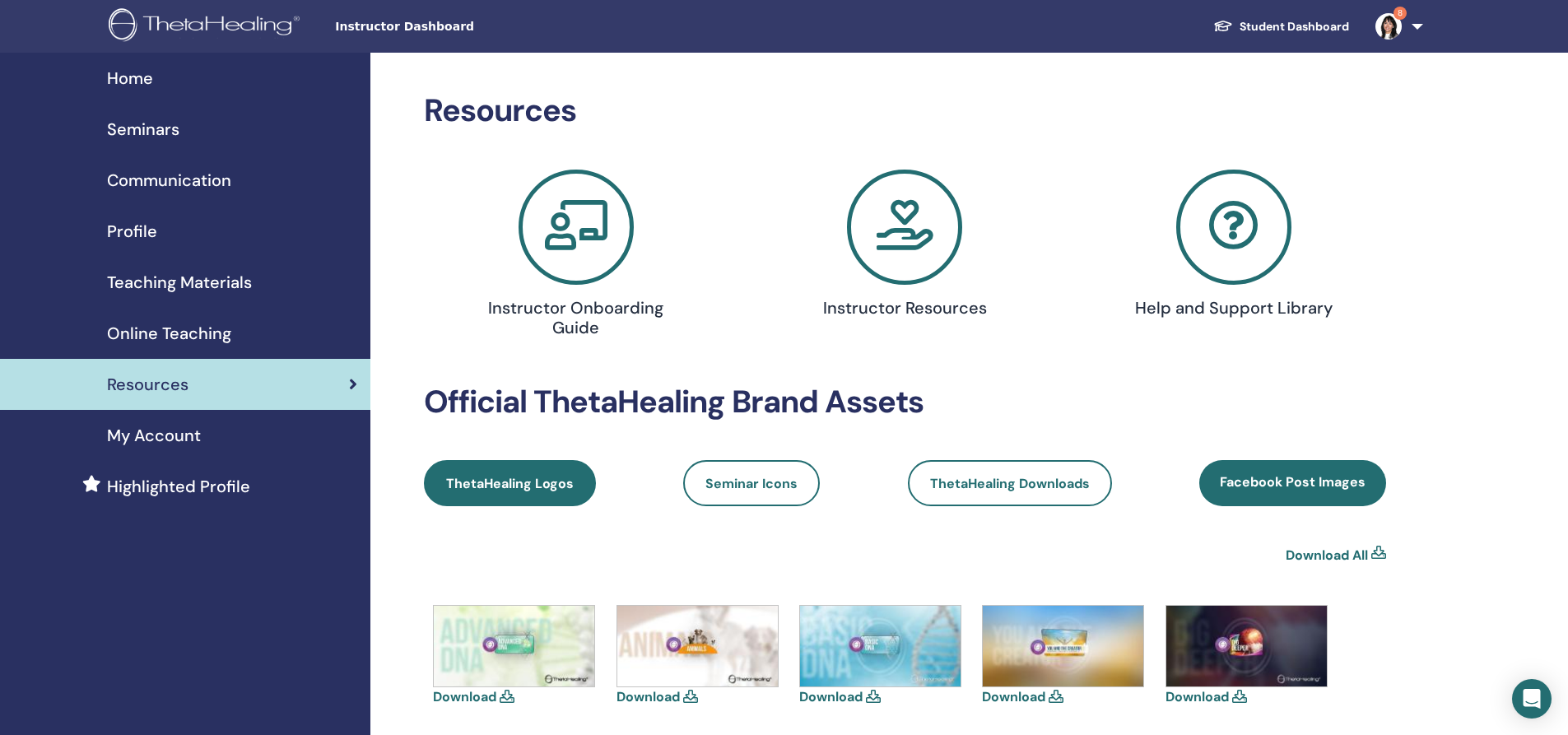
click at [514, 481] on span "ThetaHealing Logos" at bounding box center [510, 484] width 127 height 18
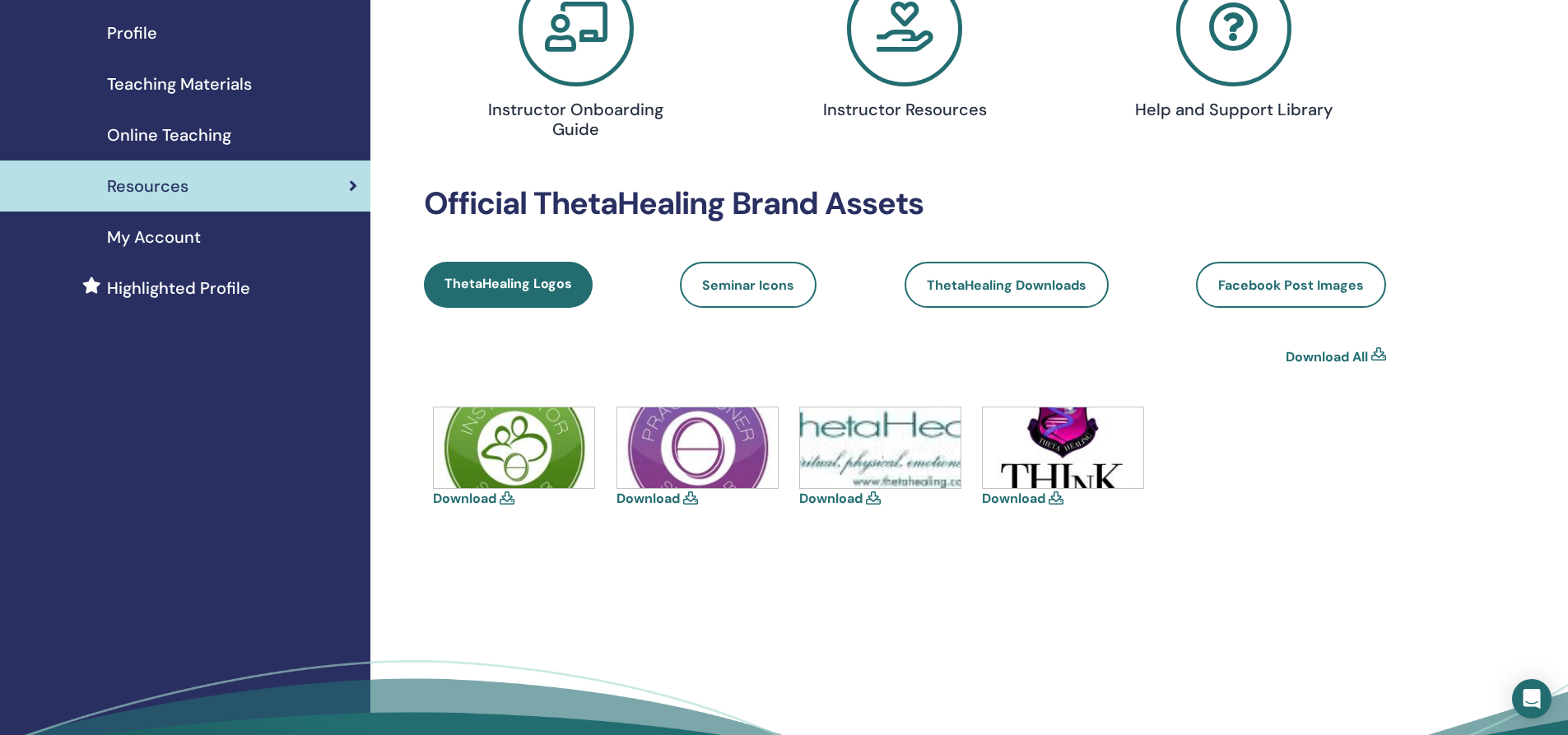
scroll to position [247, 0]
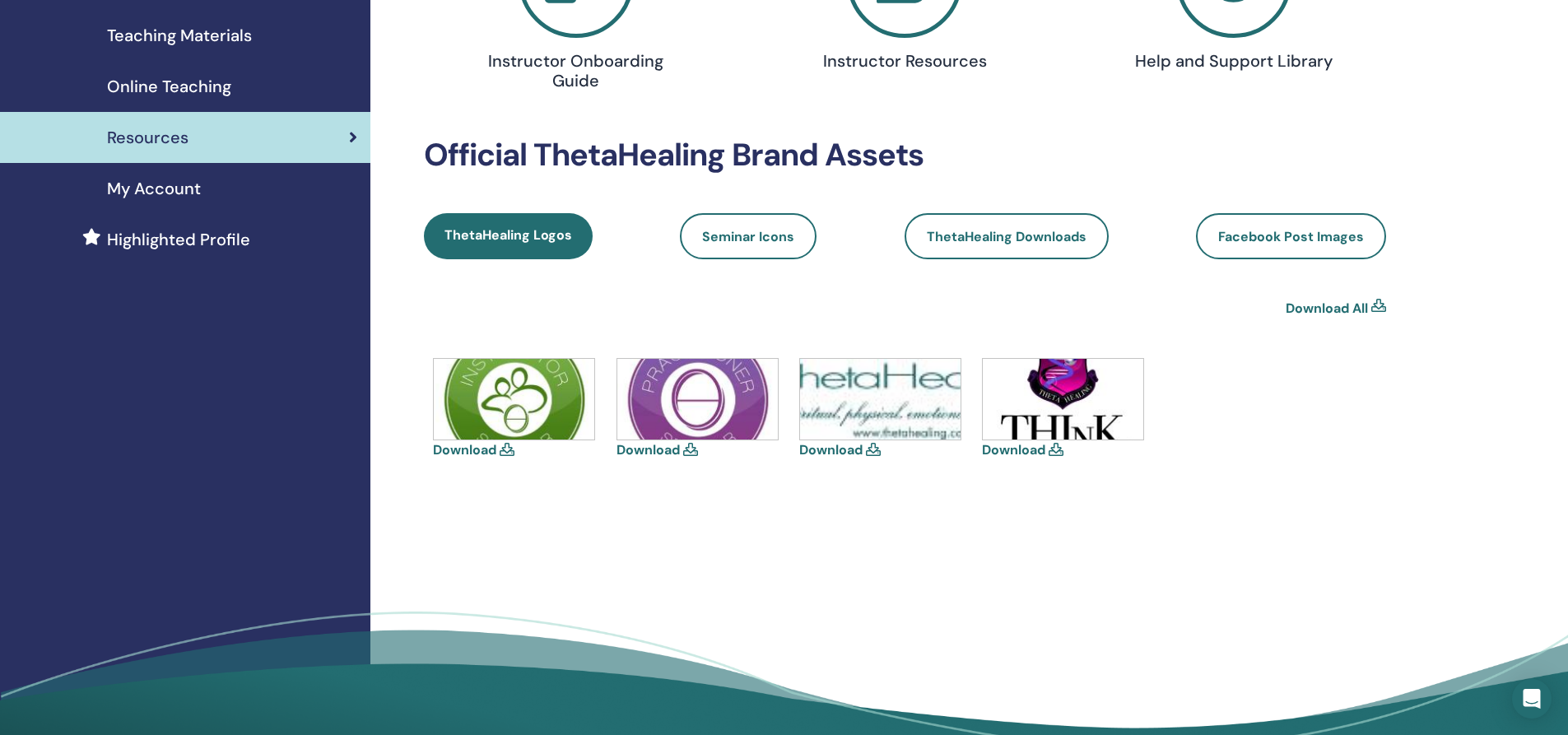
click at [504, 451] on icon at bounding box center [507, 450] width 15 height 13
click at [862, 448] on link "Download" at bounding box center [831, 450] width 64 height 18
click at [459, 449] on link "Download" at bounding box center [464, 450] width 64 height 18
click at [1019, 448] on link "Download" at bounding box center [1014, 450] width 64 height 18
click at [926, 518] on div "Download Download Download Download" at bounding box center [905, 452] width 962 height 188
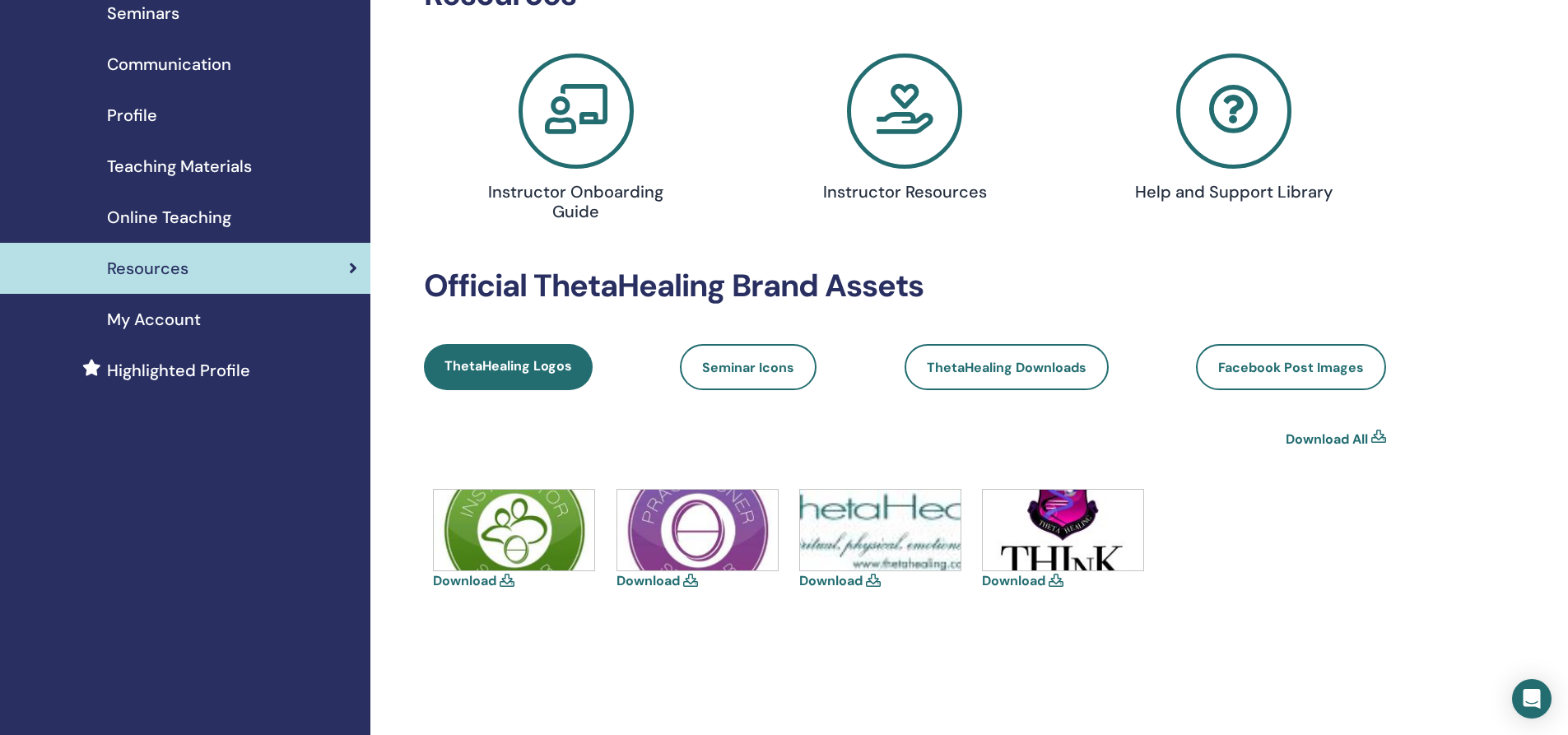
scroll to position [0, 0]
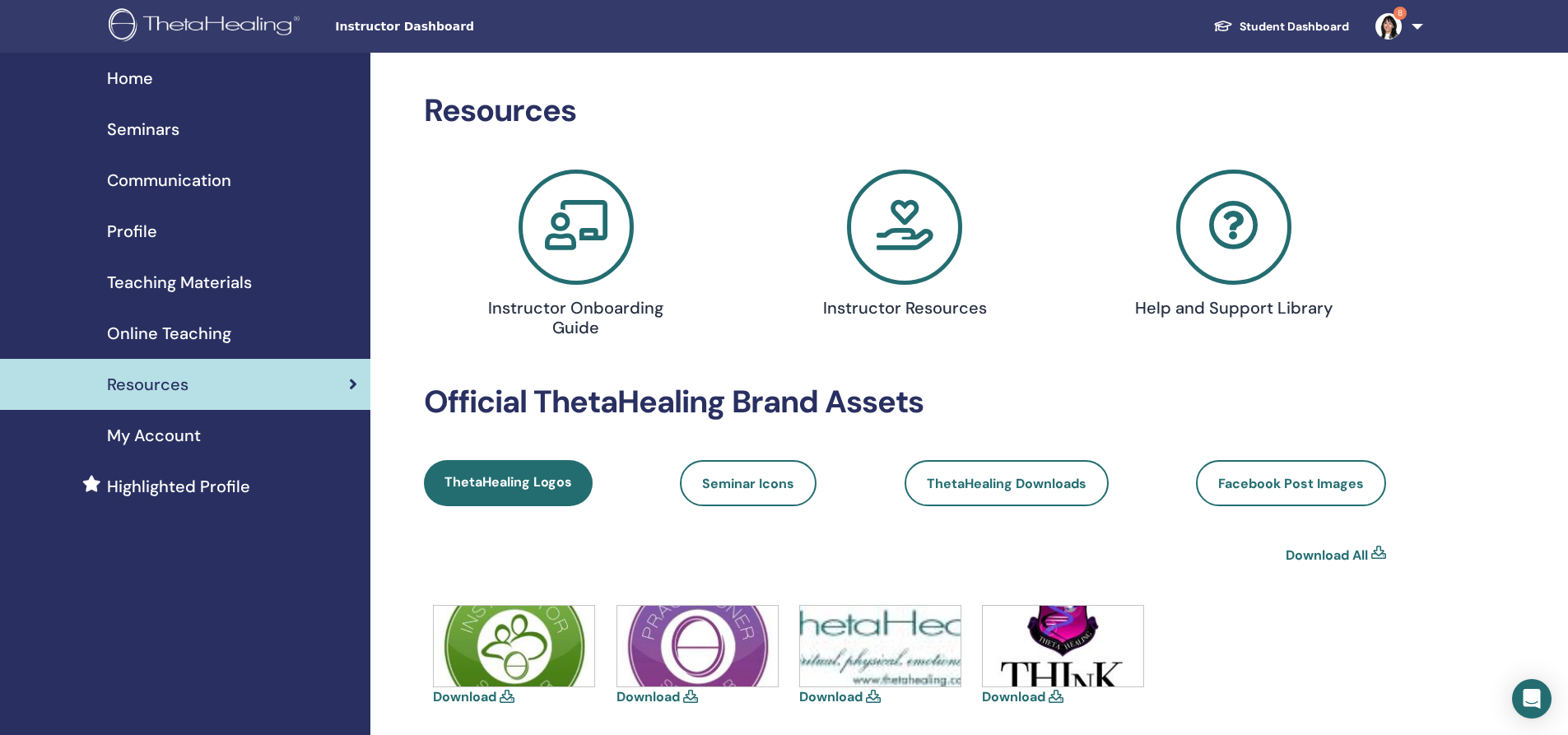
click at [202, 29] on img at bounding box center [207, 27] width 197 height 37
